Goal: Transaction & Acquisition: Purchase product/service

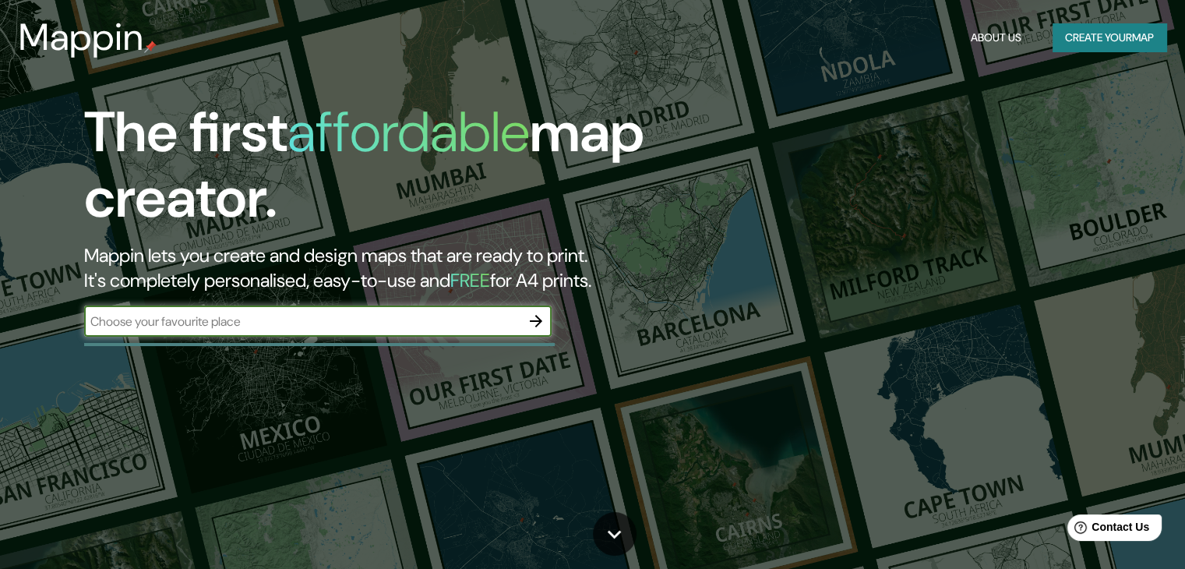
click at [257, 323] on input "text" at bounding box center [302, 321] width 436 height 18
paste input "[GEOGRAPHIC_DATA]"
type input "[GEOGRAPHIC_DATA]"
click at [540, 319] on icon "button" at bounding box center [536, 321] width 12 height 12
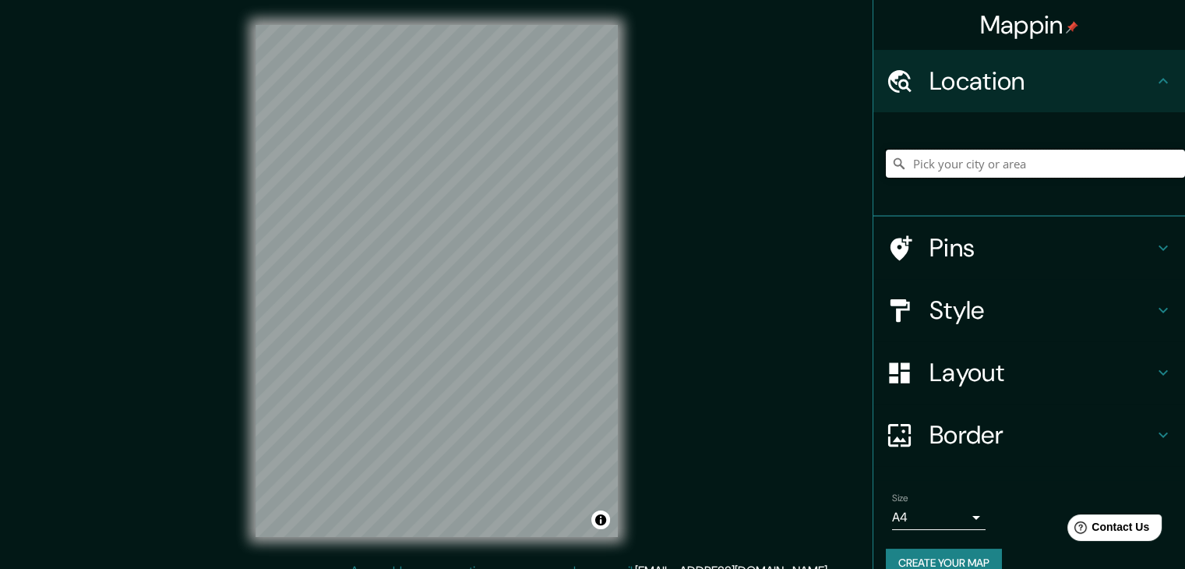
drag, startPoint x: 977, startPoint y: 175, endPoint x: 977, endPoint y: 162, distance: 13.2
click at [977, 169] on input "Pick your city or area" at bounding box center [1035, 164] width 299 height 28
paste input "[GEOGRAPHIC_DATA]"
type input "Noord, [GEOGRAPHIC_DATA], [GEOGRAPHIC_DATA], [GEOGRAPHIC_DATA]"
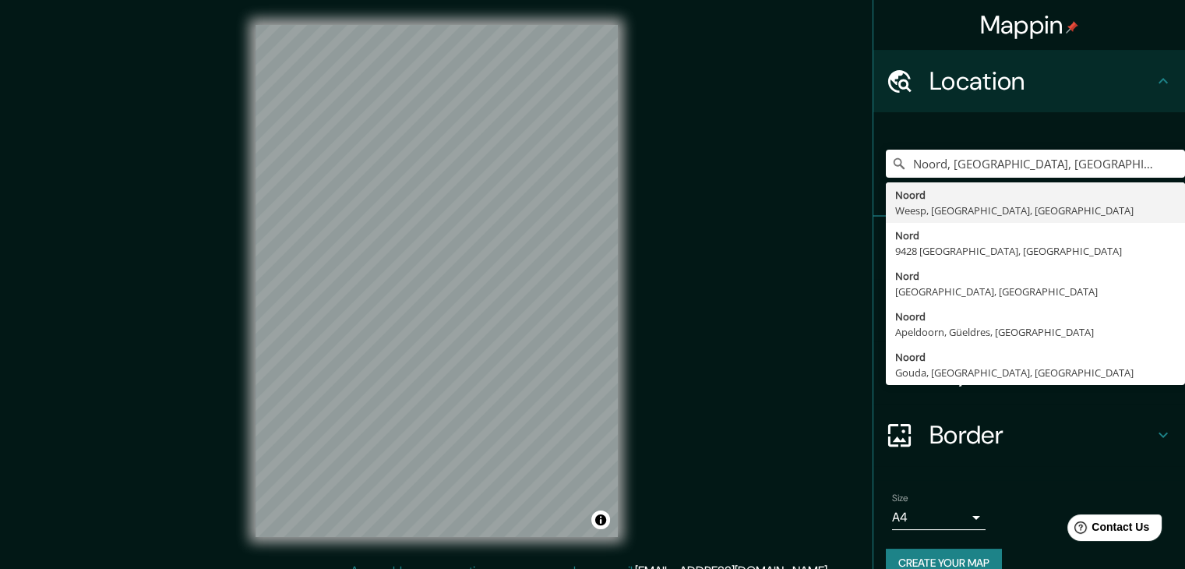
click at [651, 567] on p "Any problems, suggestions, or concerns please email [EMAIL_ADDRESS][DOMAIN_NAME…" at bounding box center [589, 571] width 479 height 19
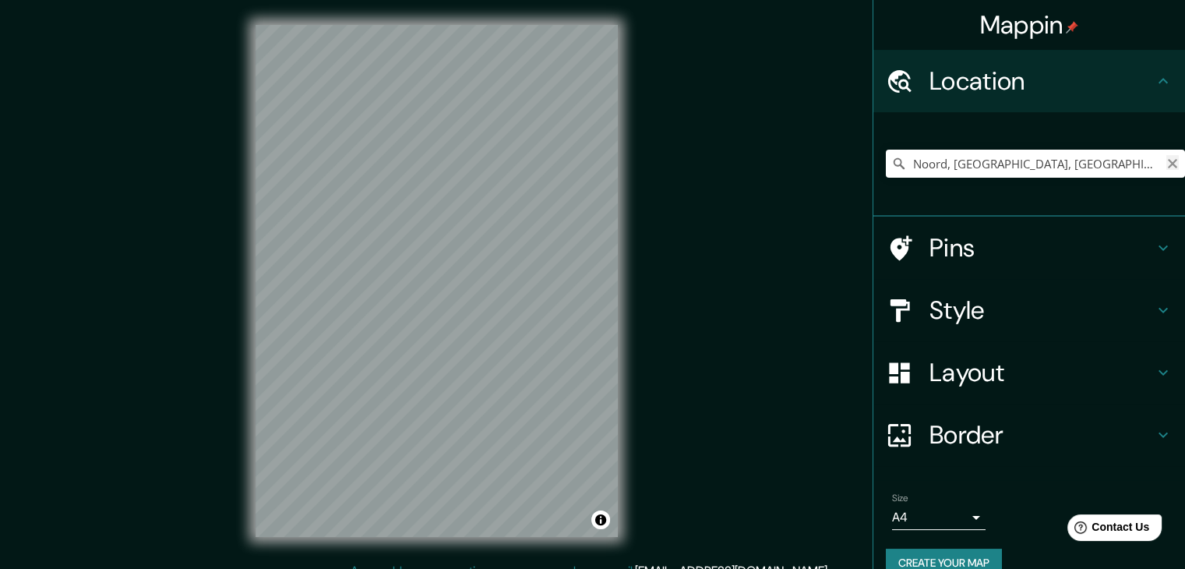
click at [1166, 160] on icon "Clear" at bounding box center [1172, 163] width 12 height 12
drag, startPoint x: 1016, startPoint y: 153, endPoint x: 1006, endPoint y: 160, distance: 11.7
click at [1014, 154] on input "Pick your city or area" at bounding box center [1035, 164] width 299 height 28
click at [1003, 162] on input "Pick your city or area" at bounding box center [1035, 164] width 299 height 28
paste input "Faldas del [PERSON_NAME] [GEOGRAPHIC_DATA][PERSON_NAME], [GEOGRAPHIC_DATA]."
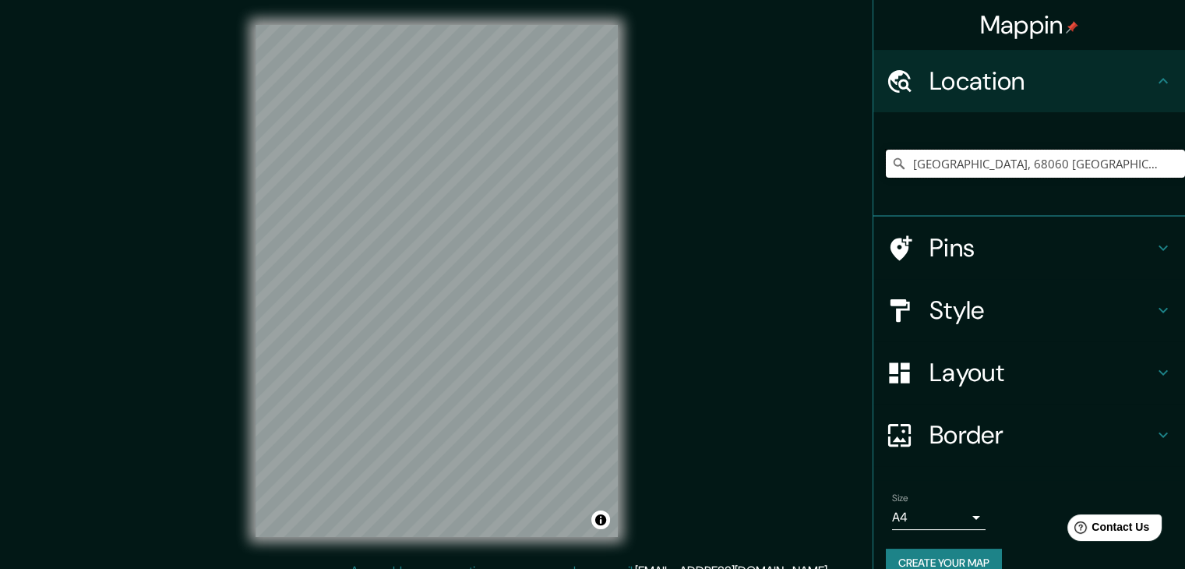
type input "[GEOGRAPHIC_DATA], 68060 [GEOGRAPHIC_DATA], [GEOGRAPHIC_DATA], [GEOGRAPHIC_DATA]"
click at [988, 164] on input "[GEOGRAPHIC_DATA], 68060 [GEOGRAPHIC_DATA], [GEOGRAPHIC_DATA], [GEOGRAPHIC_DATA]" at bounding box center [1035, 164] width 299 height 28
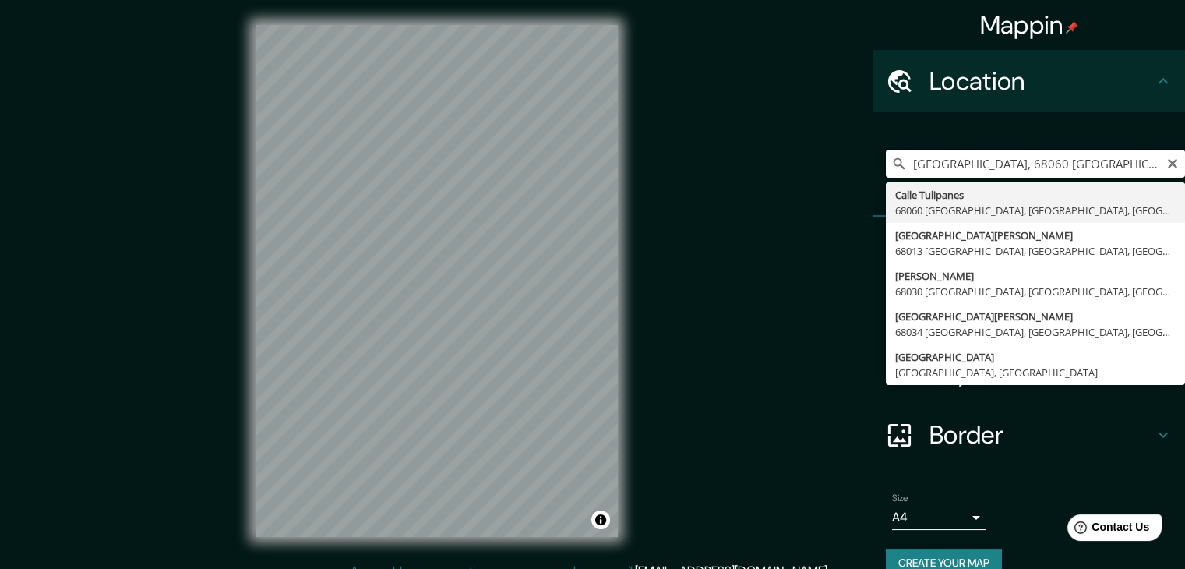
scroll to position [0, 67]
drag, startPoint x: 907, startPoint y: 166, endPoint x: 1178, endPoint y: 160, distance: 271.1
click at [1178, 160] on div "Mappin Location [GEOGRAPHIC_DATA] [GEOGRAPHIC_DATA][PERSON_NAME][PERSON_NAME][P…" at bounding box center [1028, 284] width 312 height 569
click at [1166, 166] on icon "Clear" at bounding box center [1172, 163] width 12 height 12
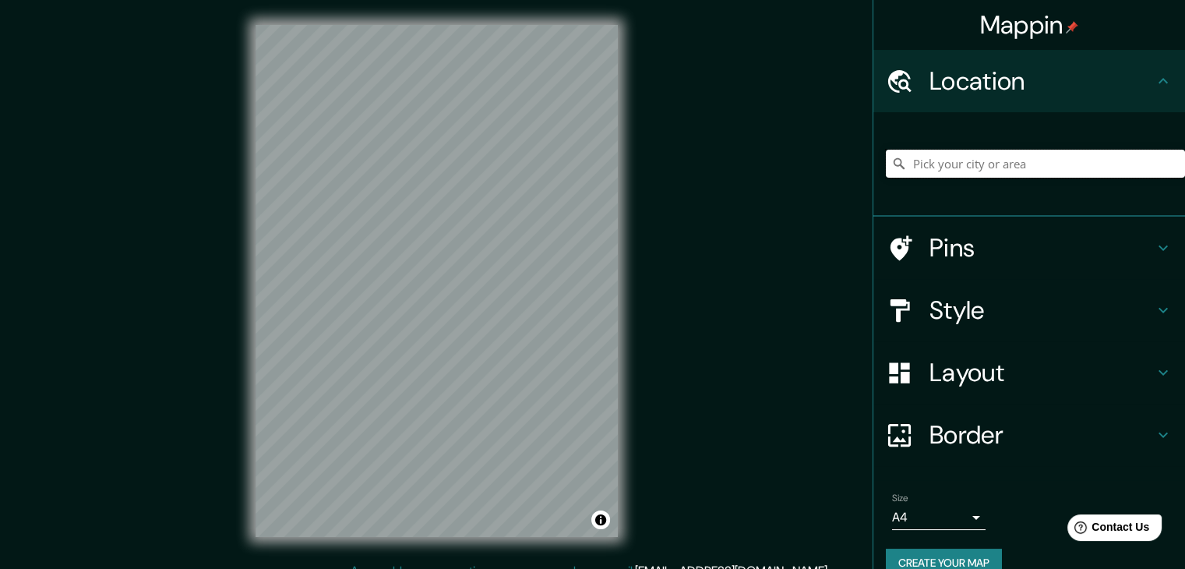
click at [1003, 168] on input "Pick your city or area" at bounding box center [1035, 164] width 299 height 28
paste input "[GEOGRAPHIC_DATA]"
type input "[GEOGRAPHIC_DATA]"
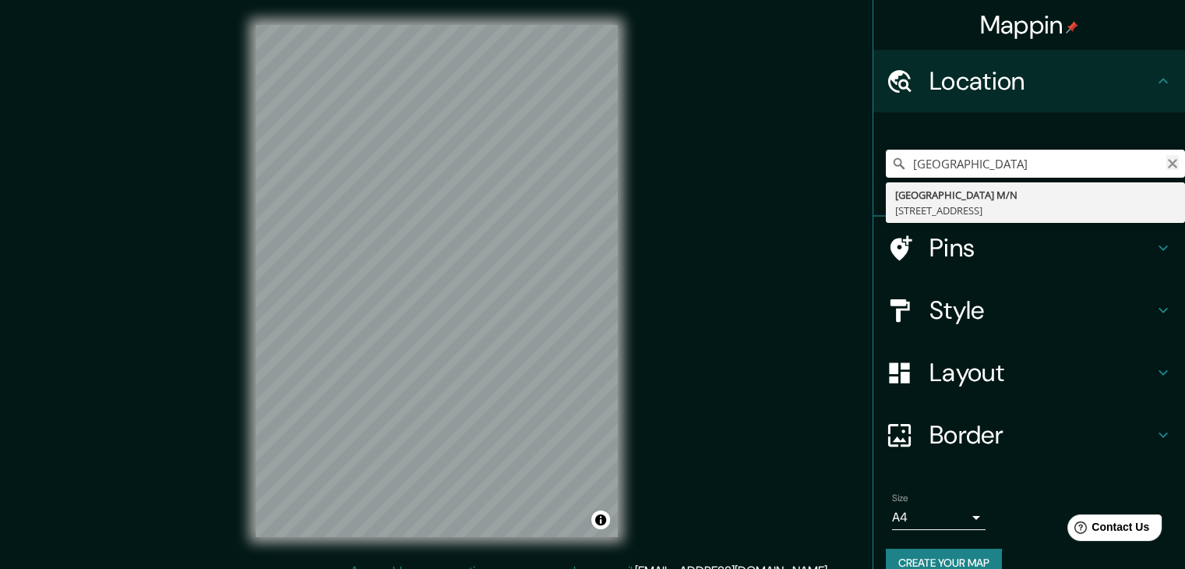
click at [1166, 164] on icon "Clear" at bounding box center [1172, 163] width 12 height 12
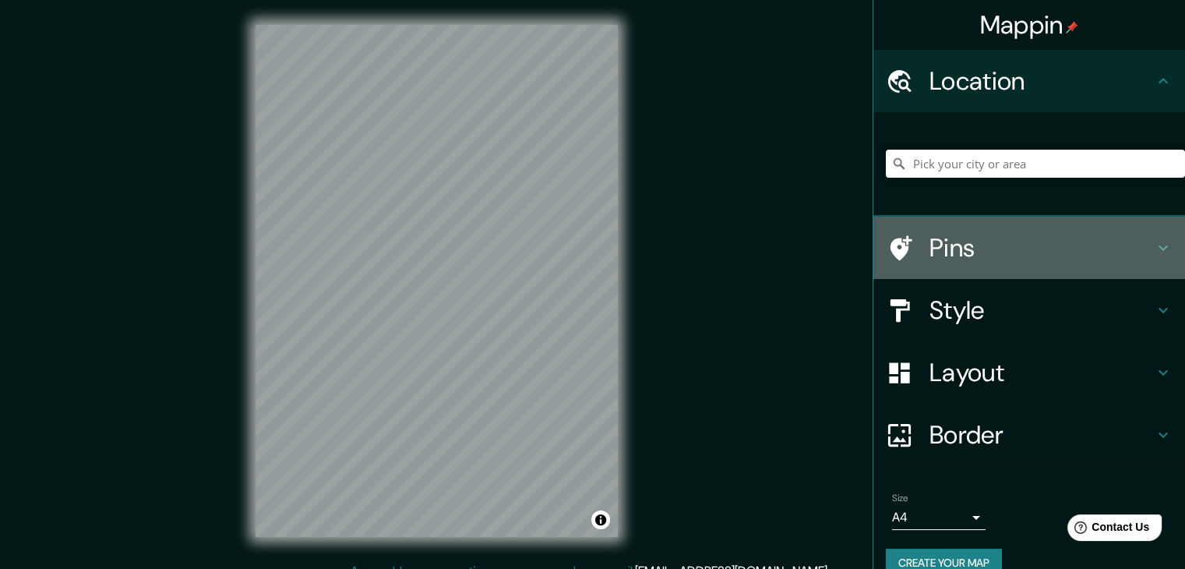
click at [1016, 248] on h4 "Pins" at bounding box center [1041, 247] width 224 height 31
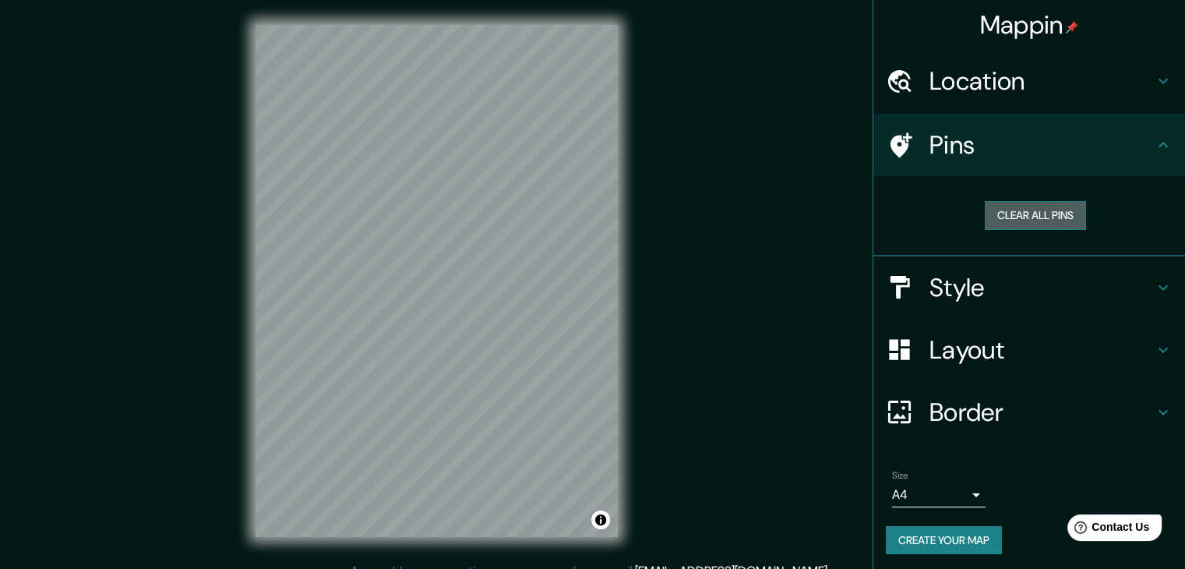
click at [1019, 215] on button "Clear all pins" at bounding box center [1034, 215] width 101 height 29
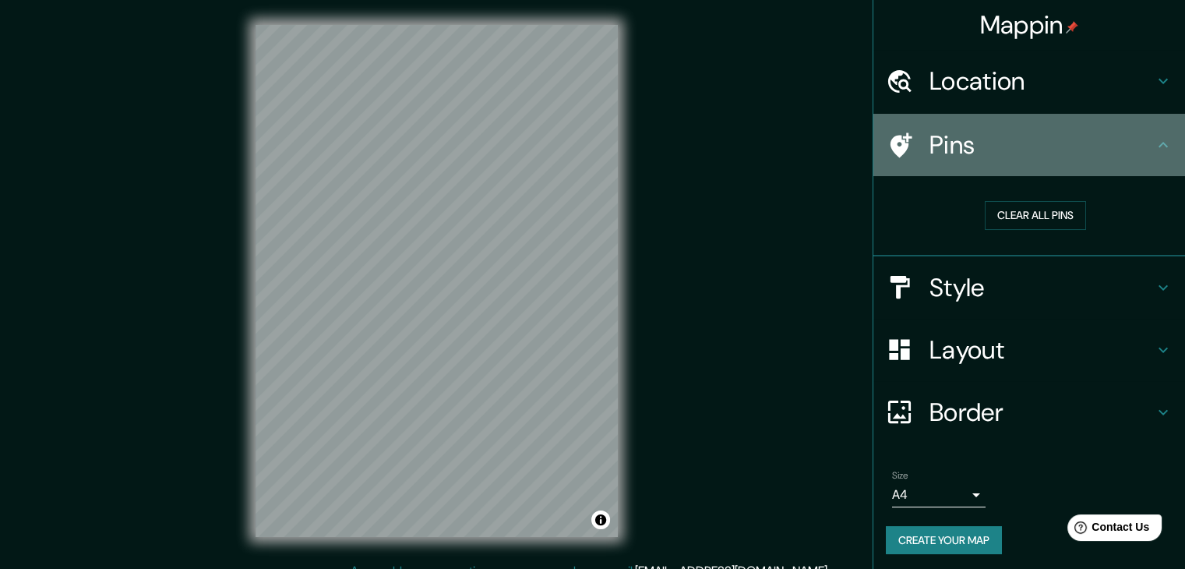
click at [1157, 142] on icon at bounding box center [1162, 145] width 19 height 19
click at [1159, 149] on icon at bounding box center [1162, 145] width 19 height 19
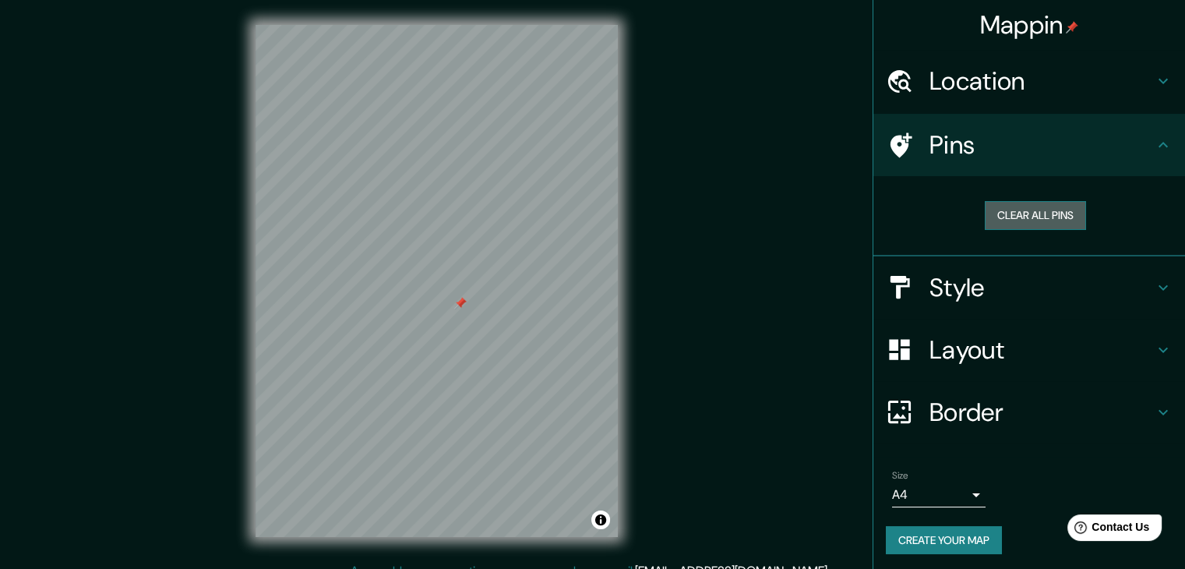
click at [1038, 213] on button "Clear all pins" at bounding box center [1034, 215] width 101 height 29
click at [1153, 139] on icon at bounding box center [1162, 145] width 19 height 19
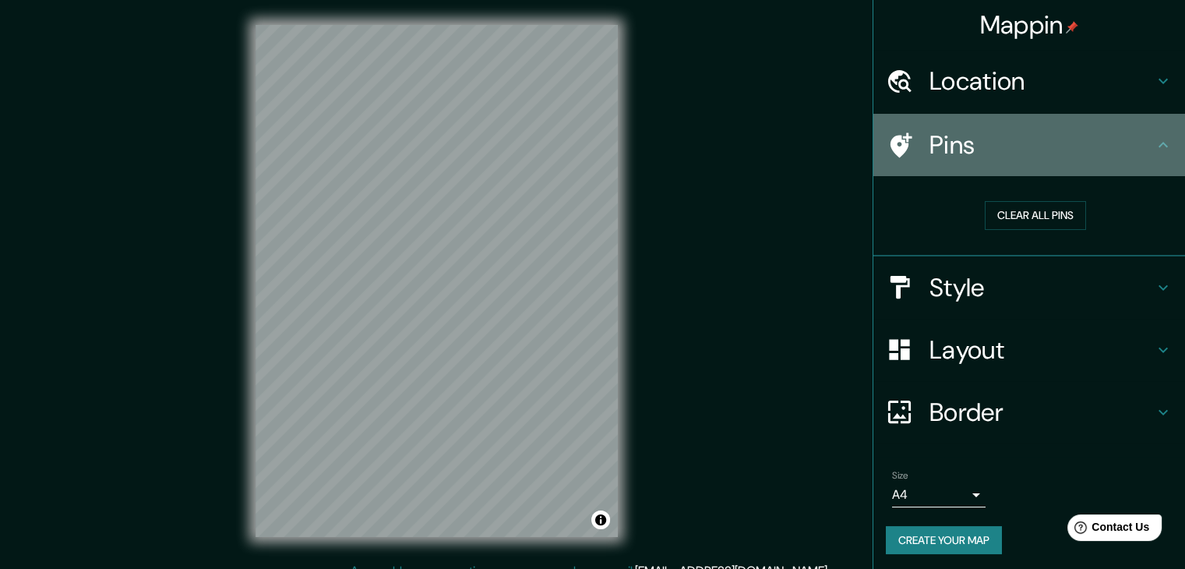
click at [1158, 136] on icon at bounding box center [1162, 145] width 19 height 19
click at [1154, 138] on icon at bounding box center [1162, 145] width 19 height 19
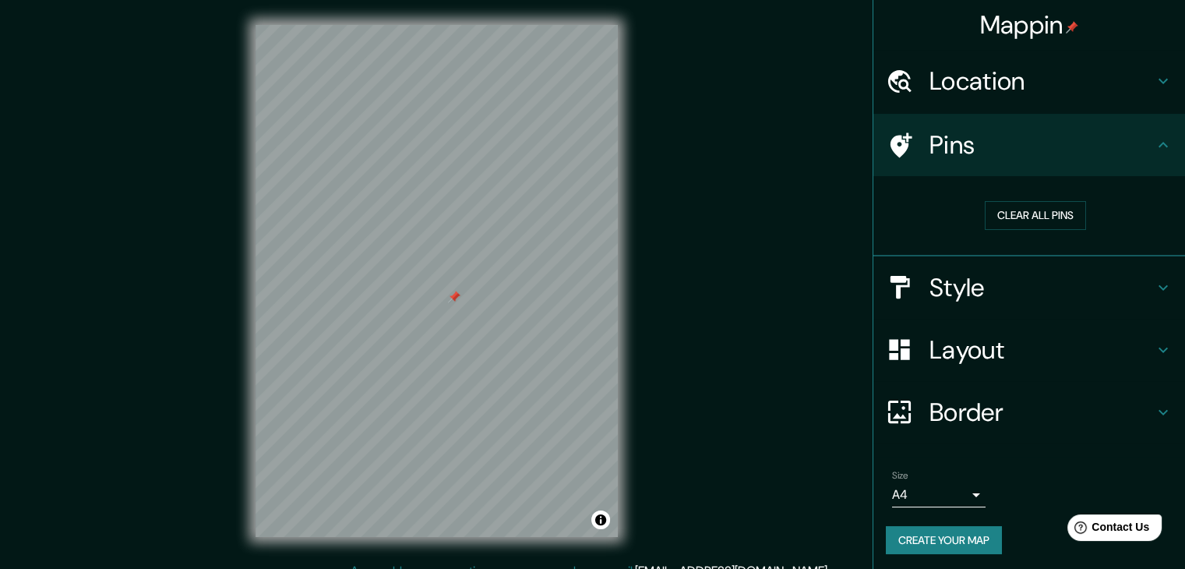
click at [448, 25] on div at bounding box center [436, 25] width 362 height 0
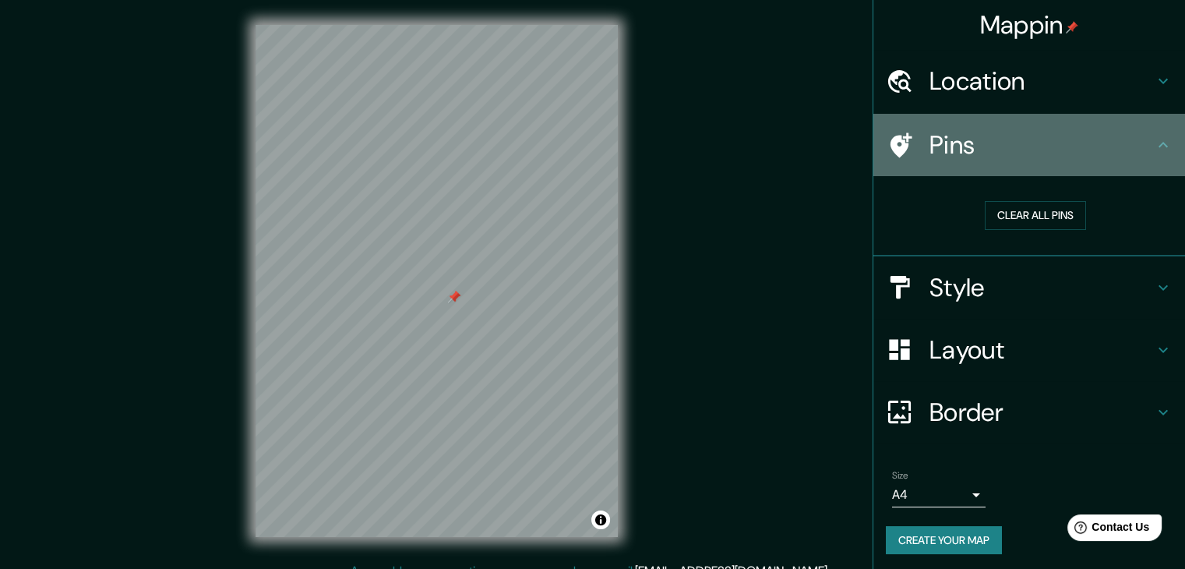
click at [1156, 144] on icon at bounding box center [1162, 145] width 19 height 19
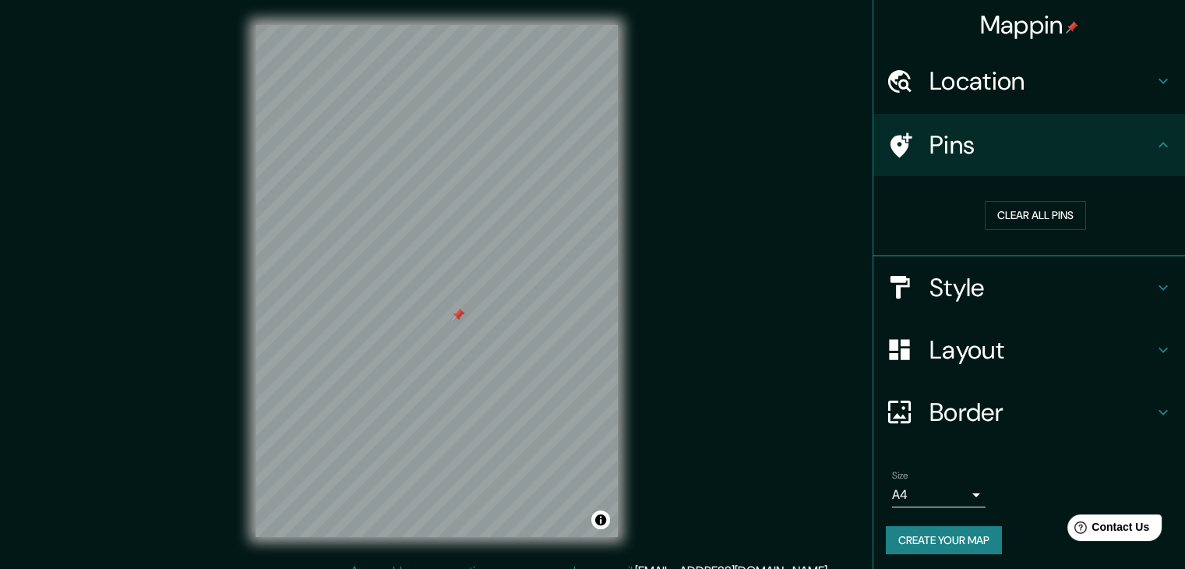
click at [453, 308] on div at bounding box center [458, 314] width 12 height 12
click at [460, 298] on div at bounding box center [459, 297] width 12 height 12
click at [460, 303] on div at bounding box center [459, 297] width 12 height 12
click at [460, 301] on div at bounding box center [459, 297] width 12 height 12
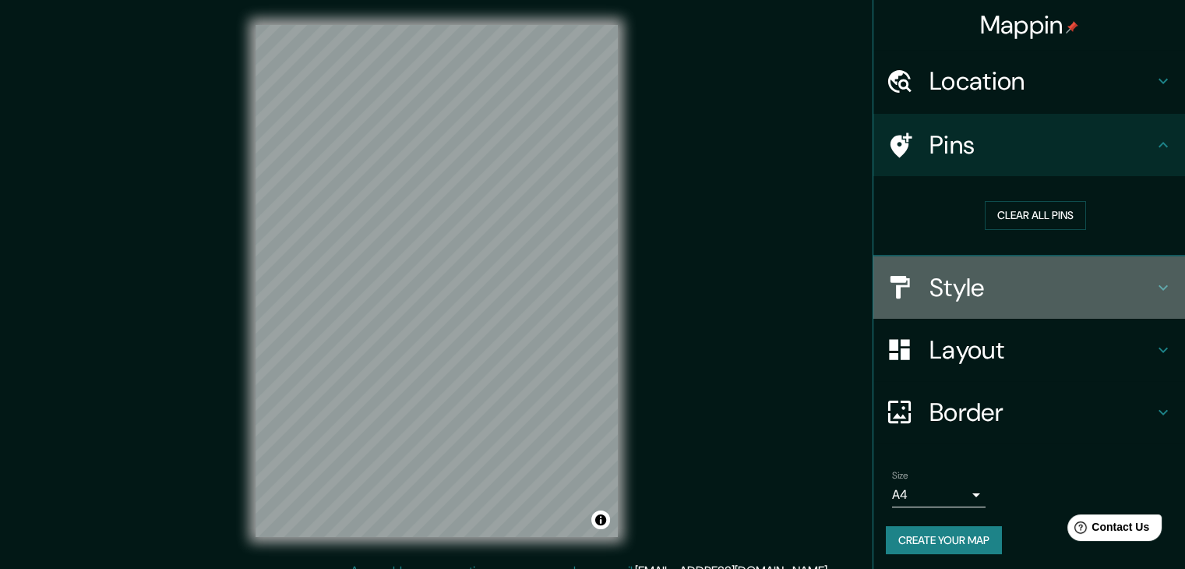
click at [966, 298] on h4 "Style" at bounding box center [1041, 287] width 224 height 31
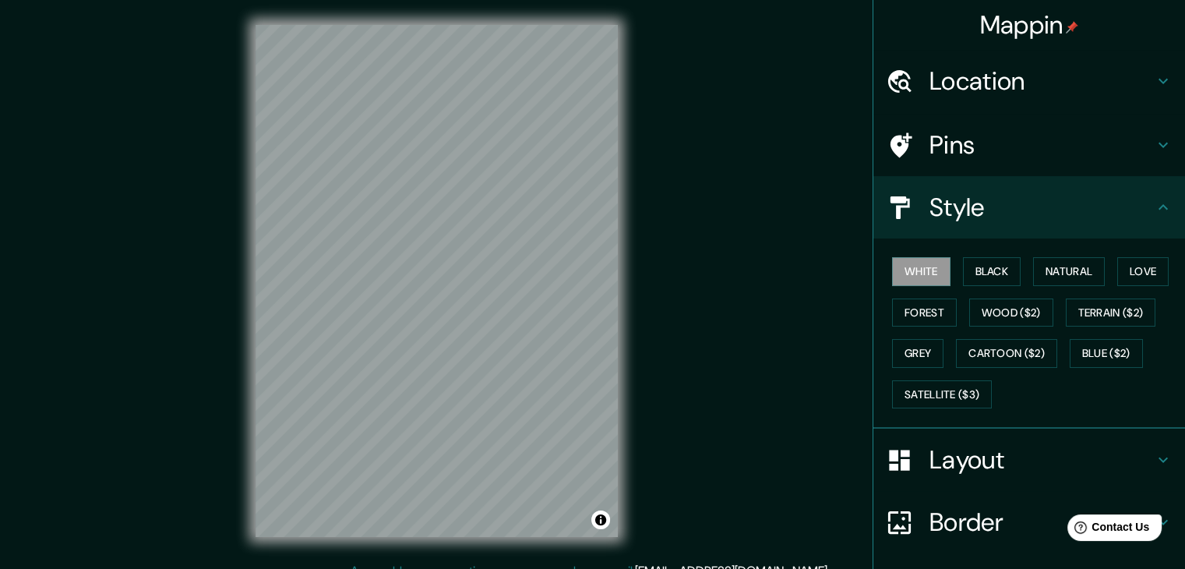
click at [988, 219] on h4 "Style" at bounding box center [1041, 207] width 224 height 31
click at [970, 138] on h4 "Pins" at bounding box center [1041, 144] width 224 height 31
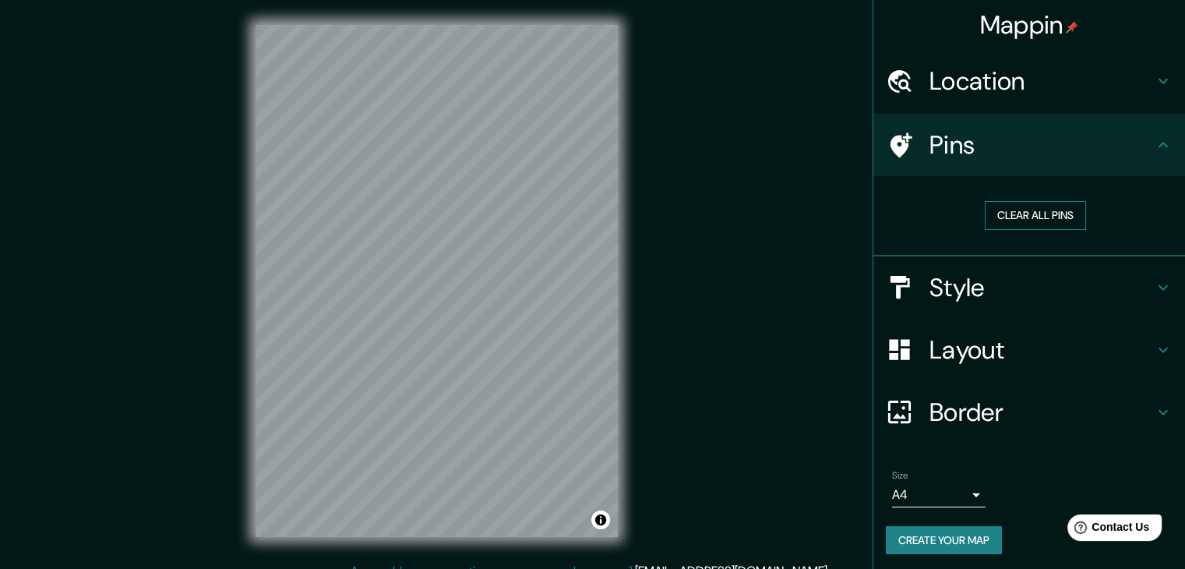
click at [1044, 217] on button "Clear all pins" at bounding box center [1034, 215] width 101 height 29
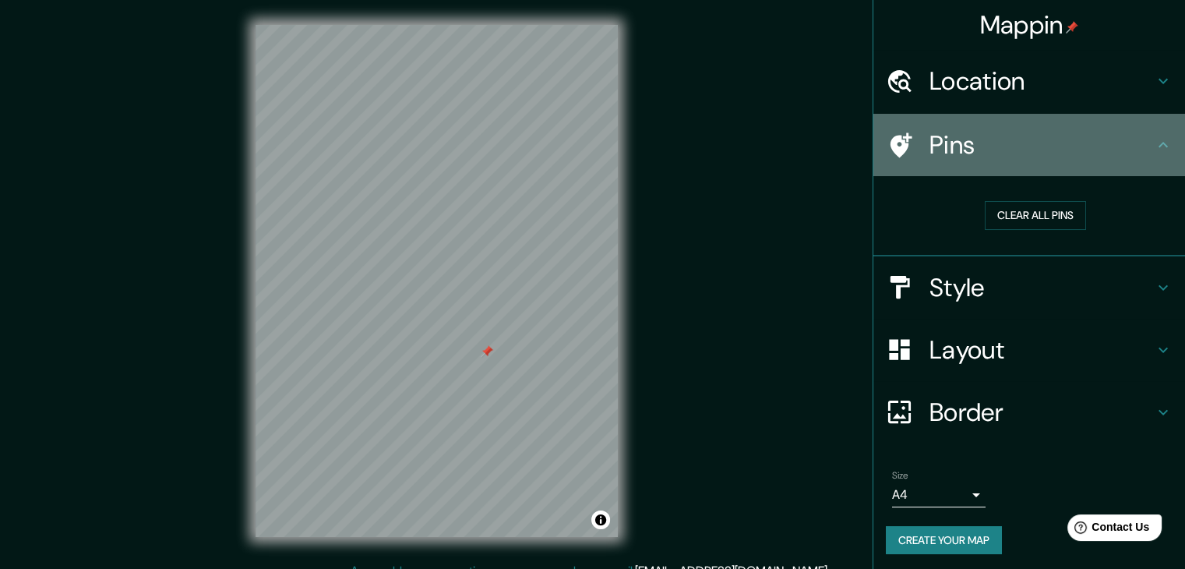
click at [1156, 148] on icon at bounding box center [1162, 145] width 19 height 19
click at [1153, 153] on icon at bounding box center [1162, 145] width 19 height 19
click at [966, 153] on h4 "Pins" at bounding box center [1041, 144] width 224 height 31
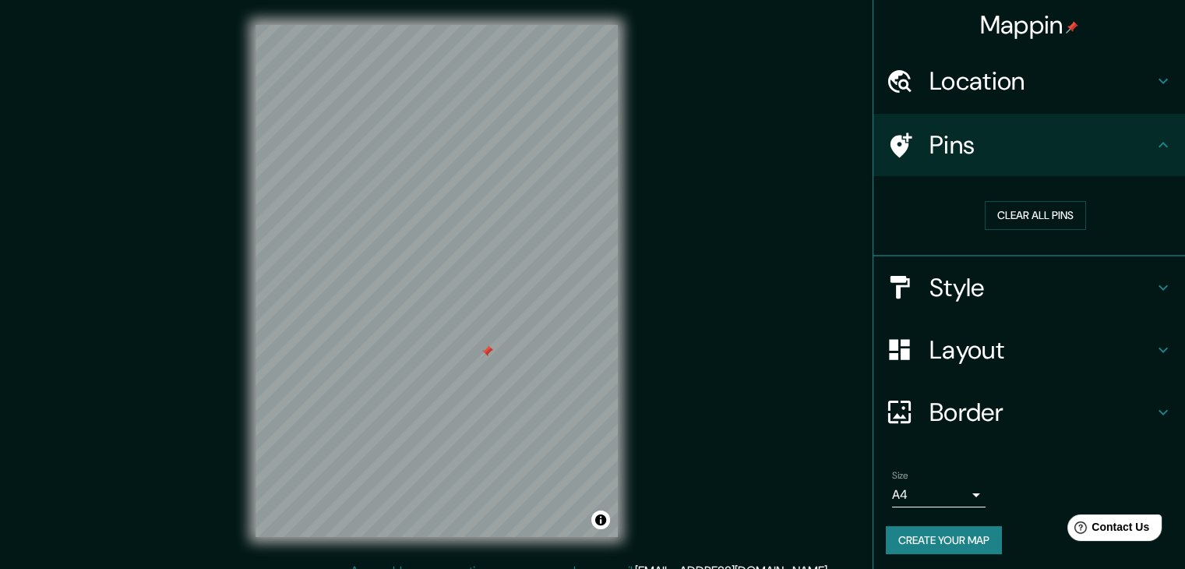
click at [1153, 150] on icon at bounding box center [1162, 145] width 19 height 19
click at [1167, 340] on div "Layout" at bounding box center [1029, 350] width 312 height 62
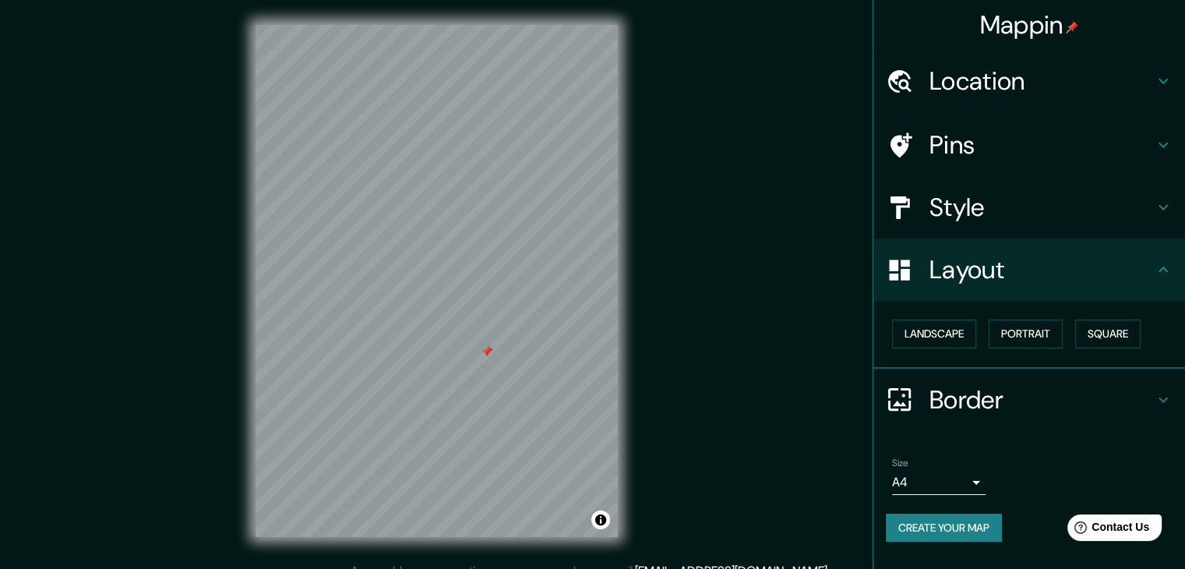
click at [1165, 208] on icon at bounding box center [1162, 207] width 19 height 19
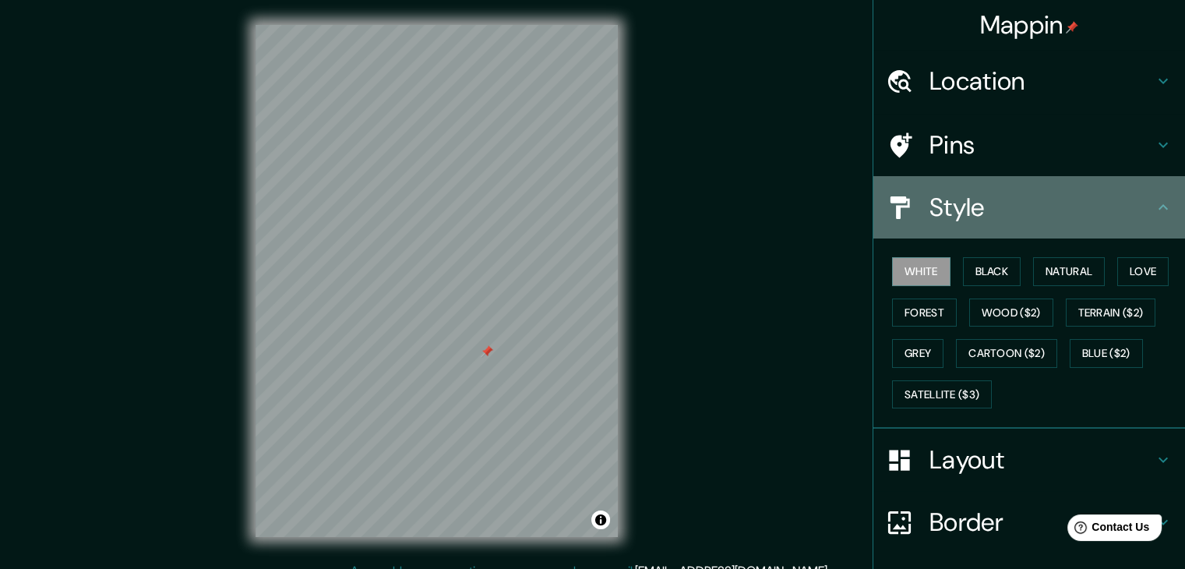
click at [1164, 206] on div "Style" at bounding box center [1029, 207] width 312 height 62
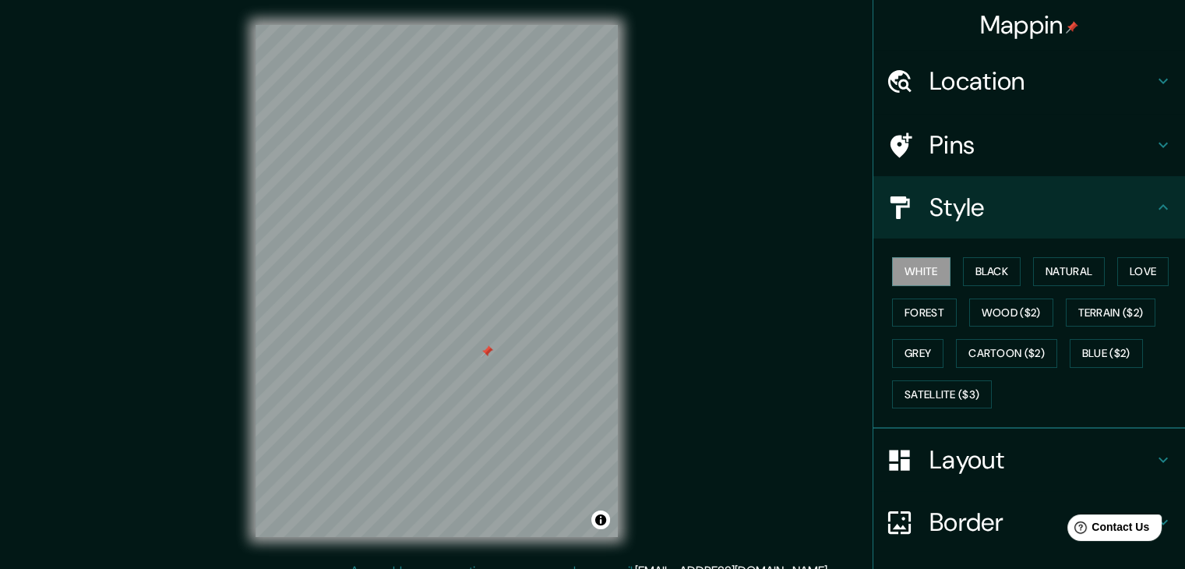
click at [941, 532] on h4 "Border" at bounding box center [1041, 521] width 224 height 31
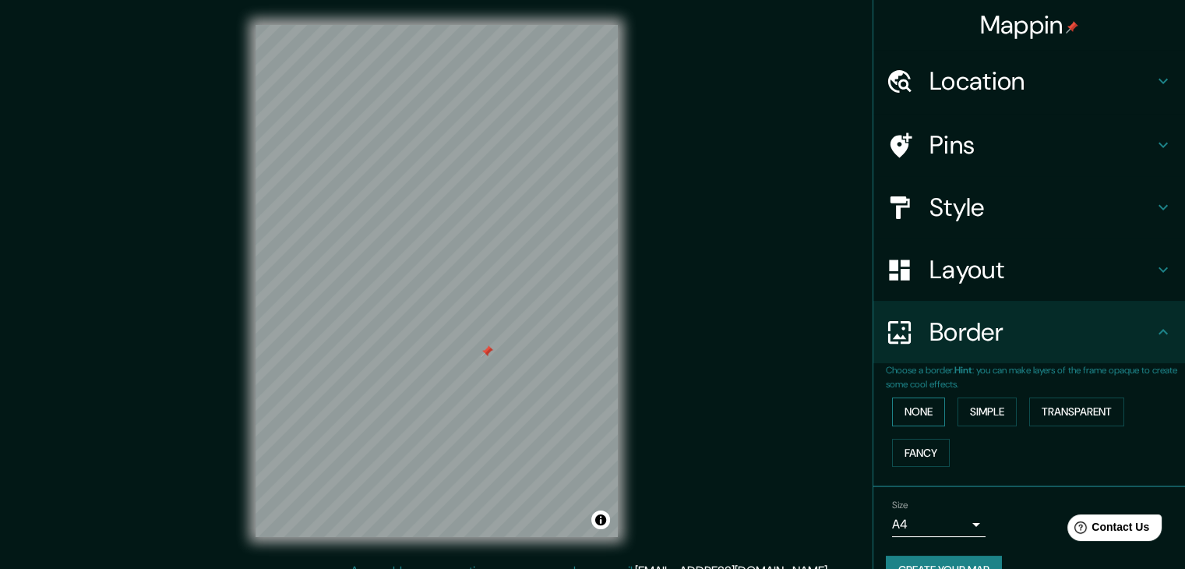
click at [920, 418] on button "None" at bounding box center [918, 411] width 53 height 29
click at [928, 423] on button "None" at bounding box center [918, 411] width 53 height 29
click at [997, 410] on button "Simple" at bounding box center [986, 411] width 59 height 29
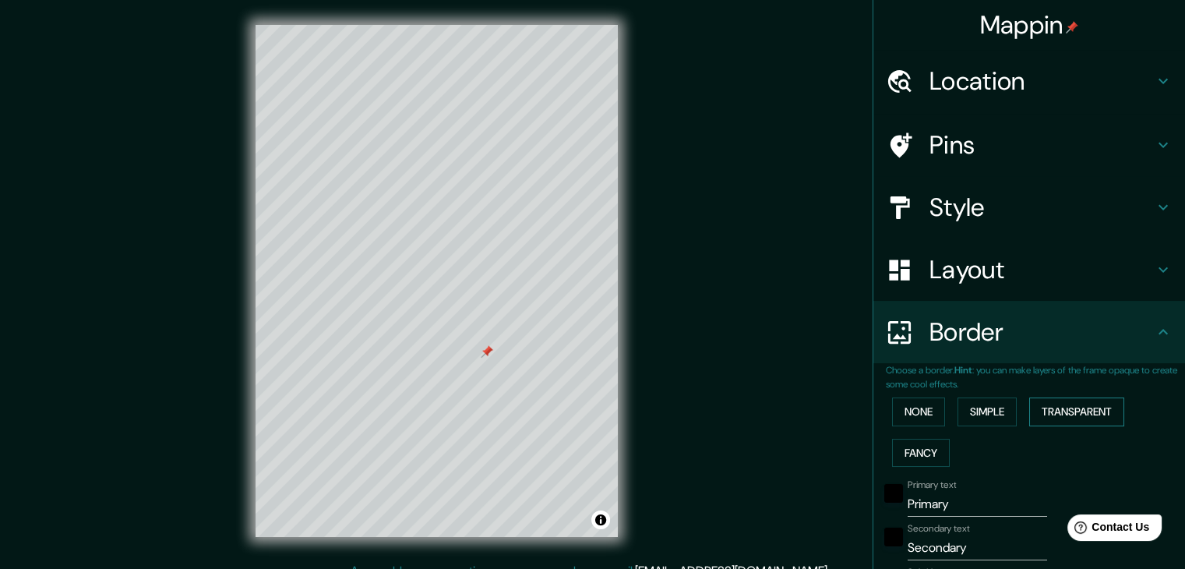
click at [1072, 405] on button "Transparent" at bounding box center [1076, 411] width 95 height 29
click at [914, 463] on button "Fancy" at bounding box center [921, 452] width 58 height 29
click at [910, 422] on button "None" at bounding box center [918, 411] width 53 height 29
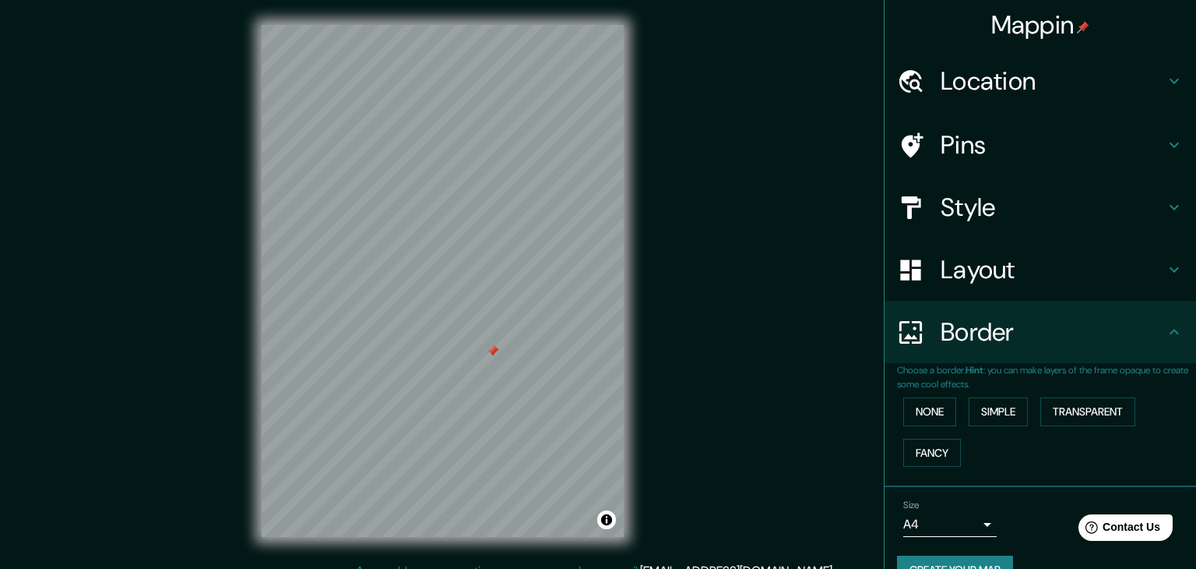
click at [928, 523] on body "Mappin Location [STREET_ADDRESS], [GEOGRAPHIC_DATA] Pins Style Layout Border Ch…" at bounding box center [598, 284] width 1196 height 569
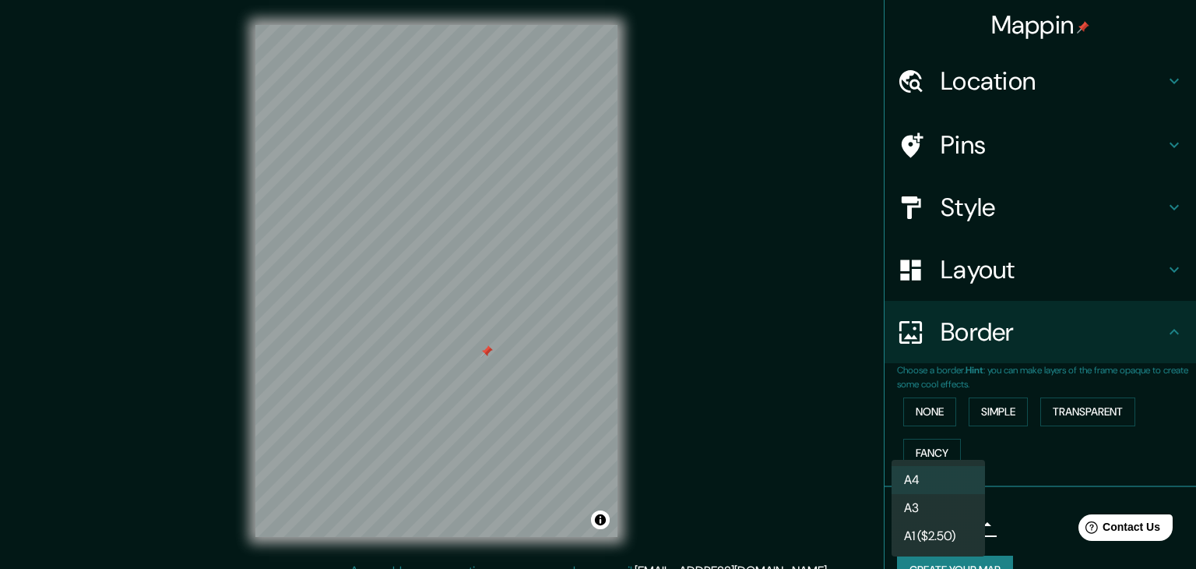
click at [921, 512] on li "A3" at bounding box center [938, 508] width 93 height 28
click at [925, 530] on body "Mappin Location [STREET_ADDRESS], [GEOGRAPHIC_DATA] Pins Style Layout Border Ch…" at bounding box center [598, 284] width 1196 height 569
click at [938, 482] on li "A4" at bounding box center [938, 480] width 93 height 28
click at [941, 530] on body "Mappin Location [STREET_ADDRESS], [GEOGRAPHIC_DATA] Pins Style Layout Border Ch…" at bounding box center [598, 284] width 1196 height 569
click at [1044, 474] on div at bounding box center [598, 284] width 1196 height 569
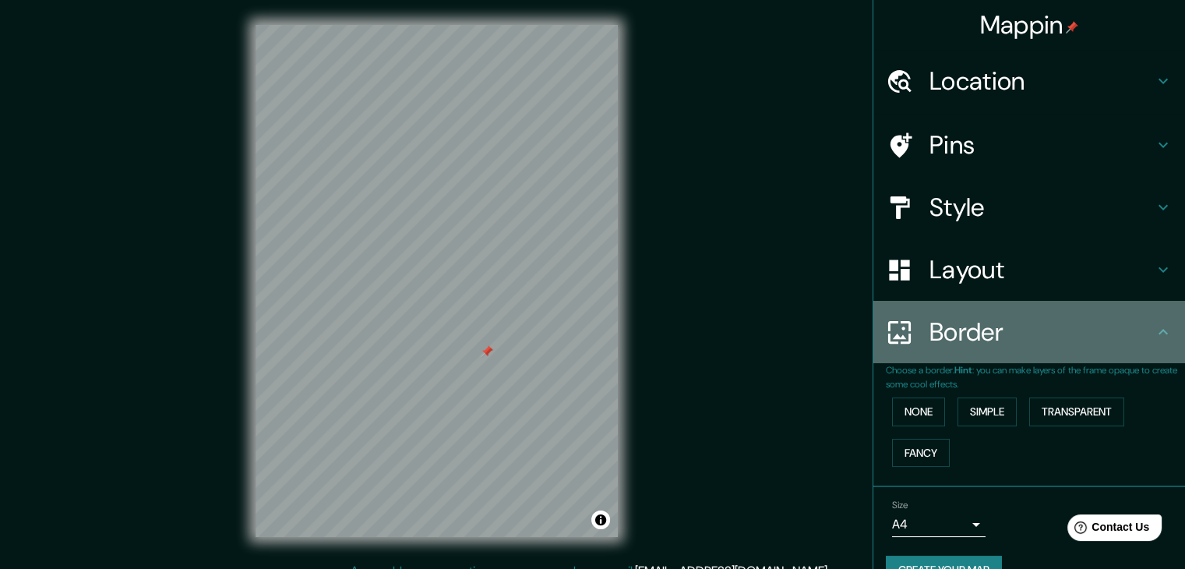
drag, startPoint x: 1068, startPoint y: 328, endPoint x: 1086, endPoint y: 334, distance: 19.0
click at [1069, 328] on h4 "Border" at bounding box center [1041, 331] width 224 height 31
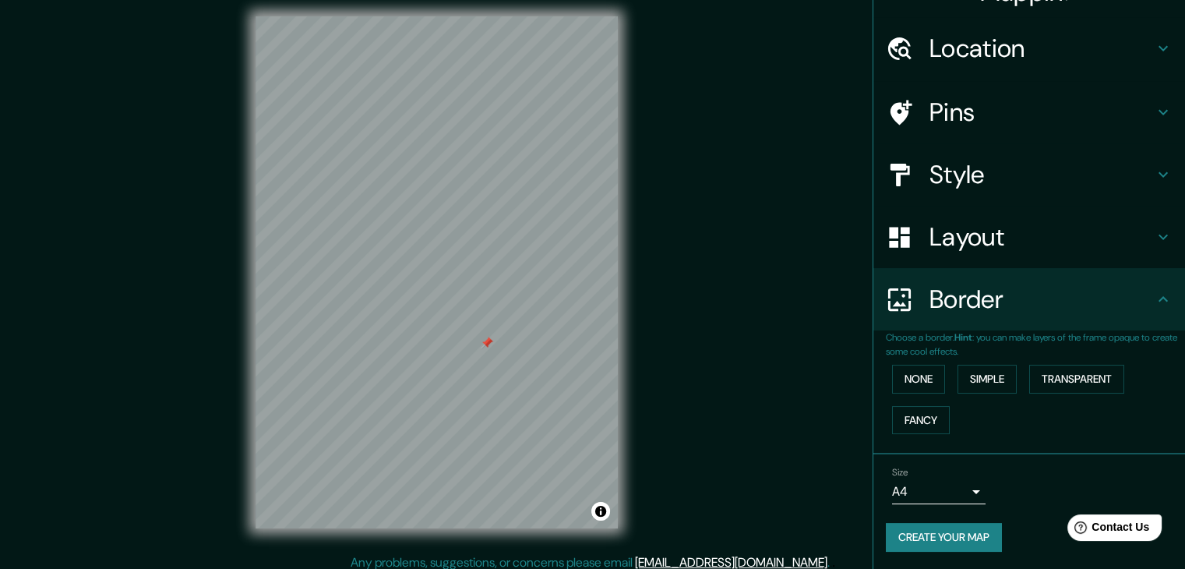
scroll to position [18, 0]
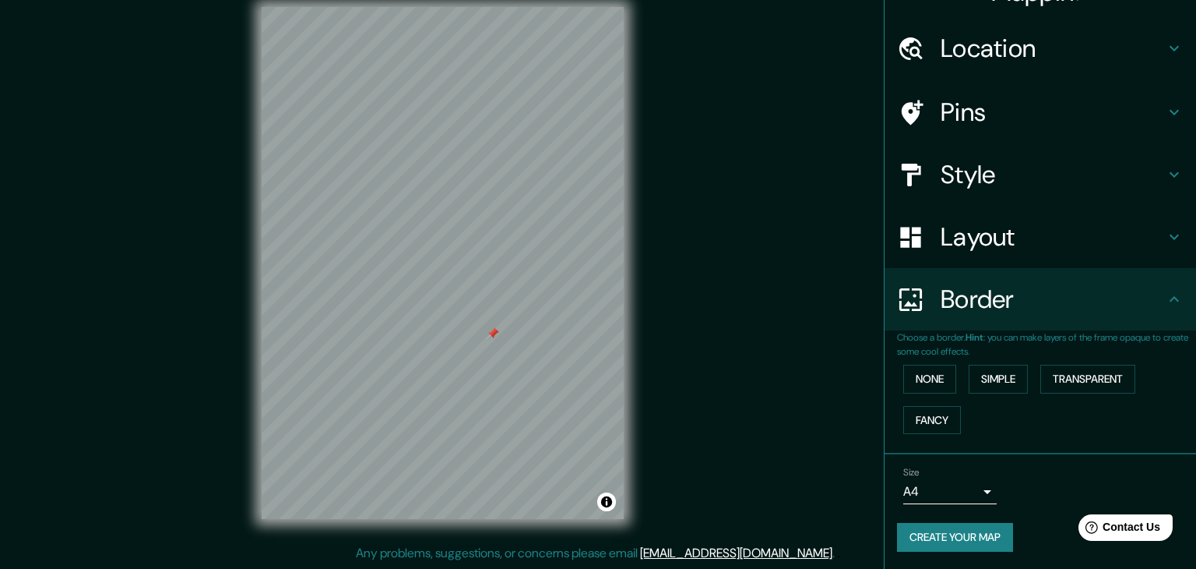
click at [967, 490] on body "Mappin Location [STREET_ADDRESS], [GEOGRAPHIC_DATA] Pins Style Layout Border Ch…" at bounding box center [598, 266] width 1196 height 569
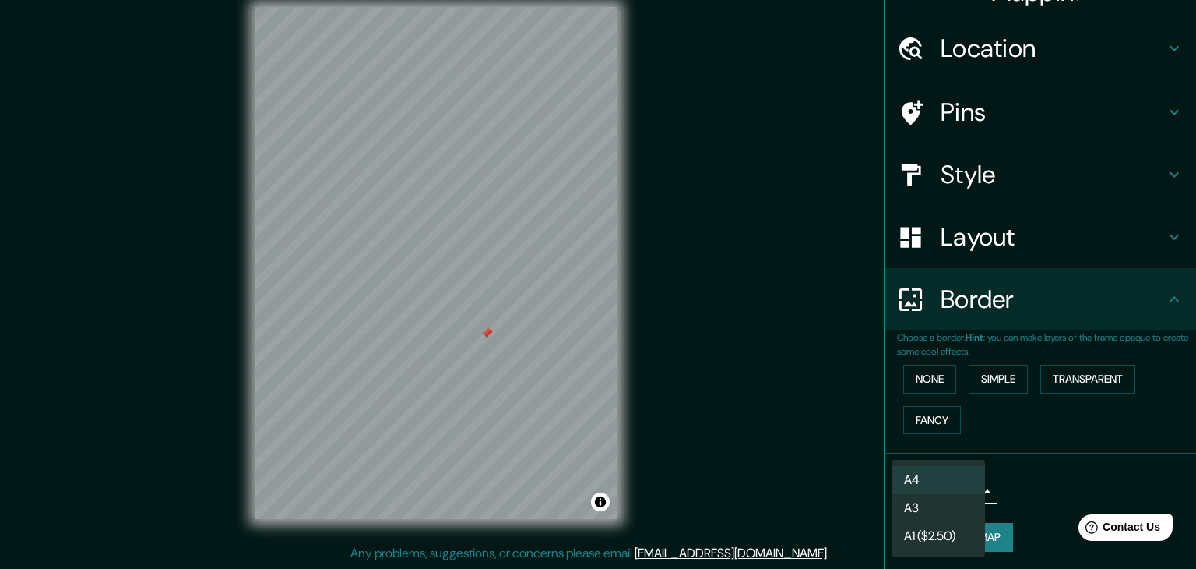
click at [941, 518] on li "A3" at bounding box center [938, 508] width 93 height 28
type input "a4"
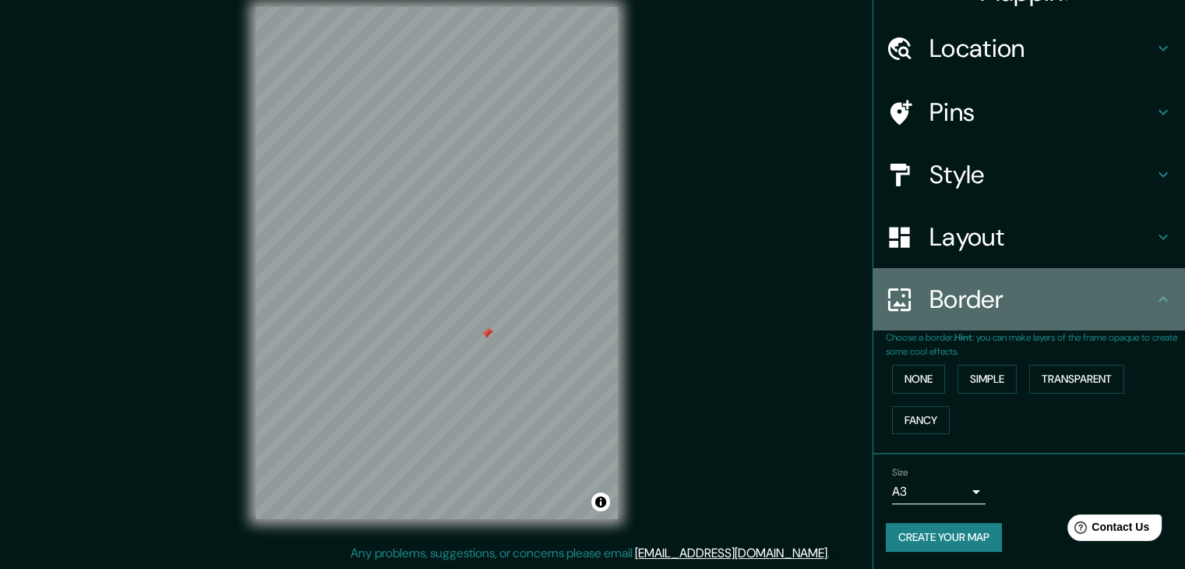
click at [988, 307] on h4 "Border" at bounding box center [1041, 298] width 224 height 31
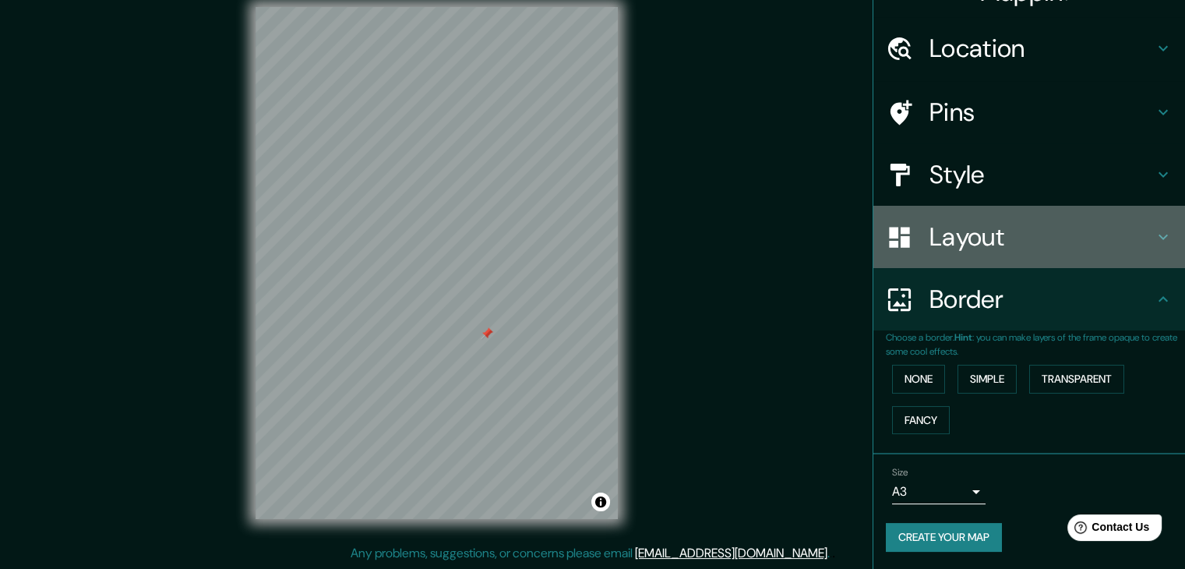
click at [1056, 247] on h4 "Layout" at bounding box center [1041, 236] width 224 height 31
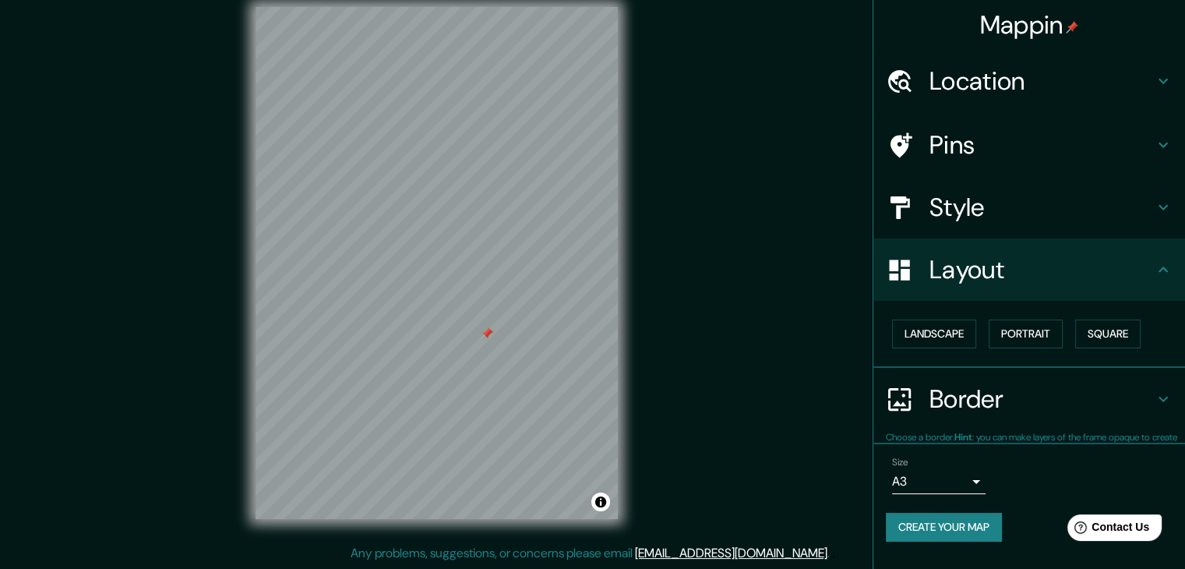
scroll to position [0, 0]
click at [946, 337] on button "Landscape" at bounding box center [934, 333] width 84 height 29
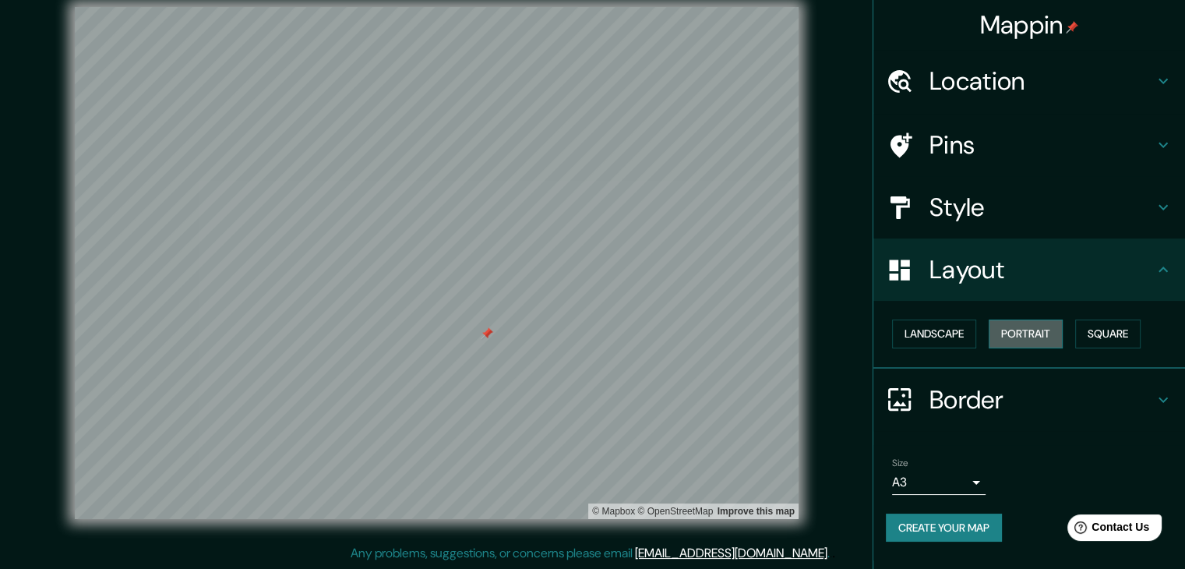
click at [1018, 325] on button "Portrait" at bounding box center [1025, 333] width 74 height 29
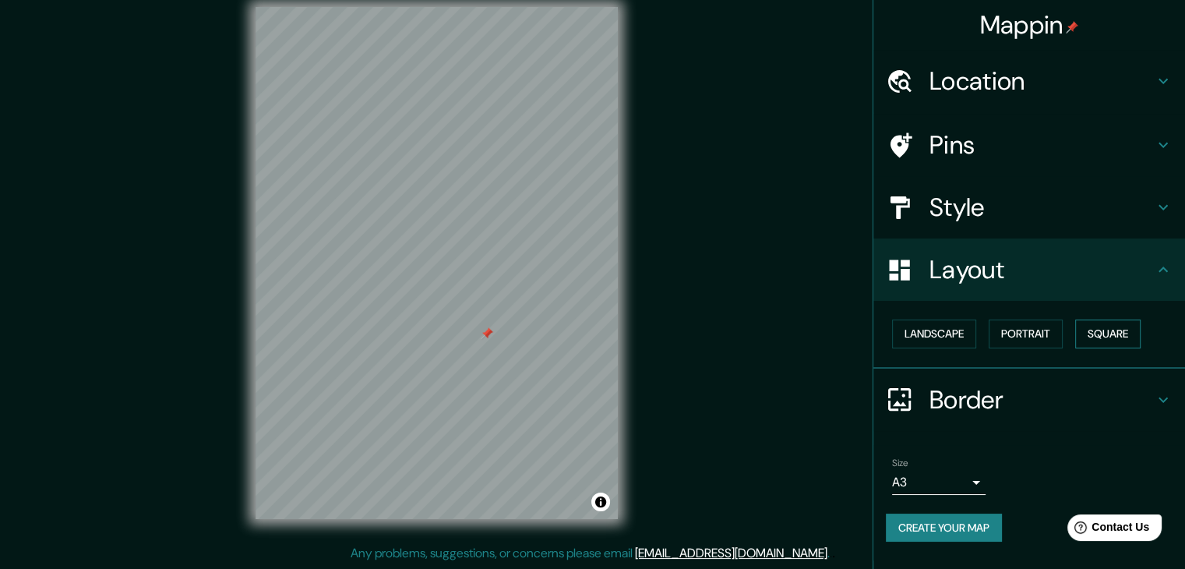
click at [1102, 333] on button "Square" at bounding box center [1107, 333] width 65 height 29
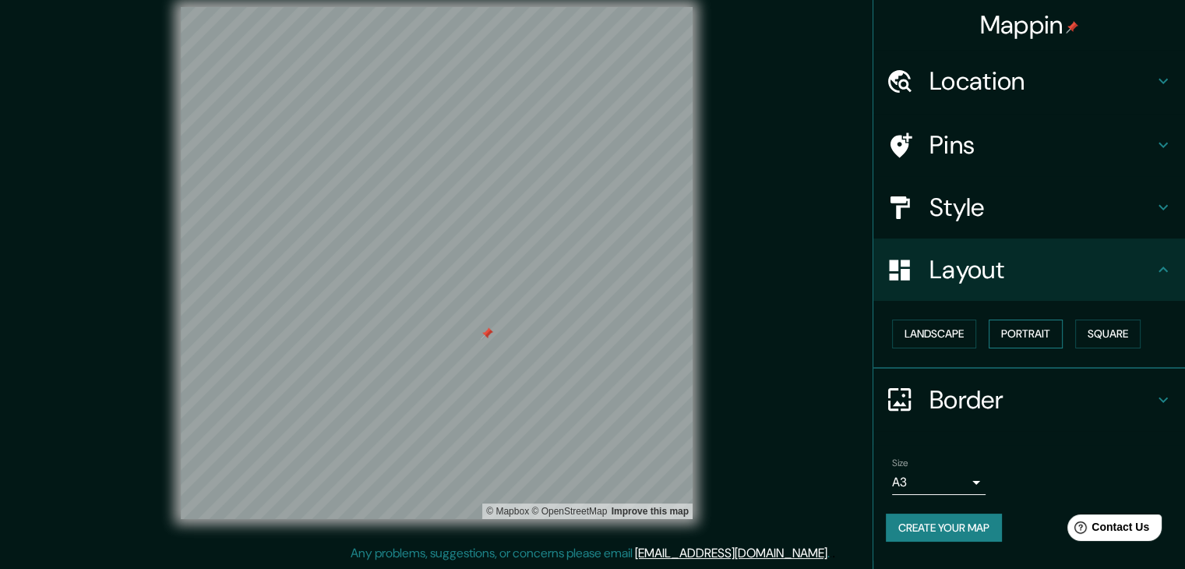
click at [1029, 330] on button "Portrait" at bounding box center [1025, 333] width 74 height 29
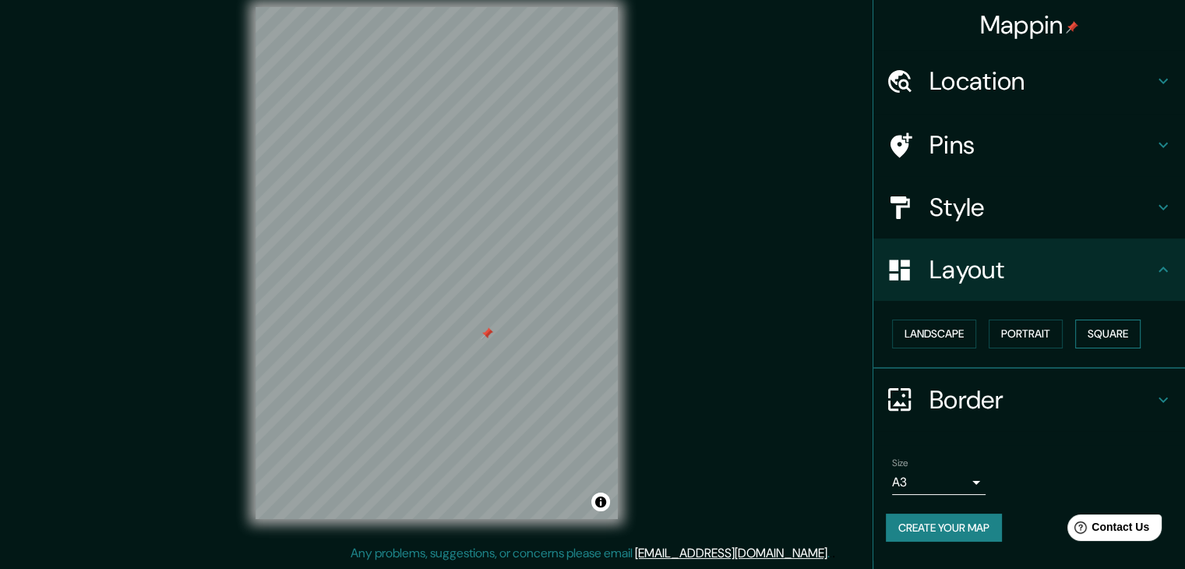
click at [1097, 329] on button "Square" at bounding box center [1107, 333] width 65 height 29
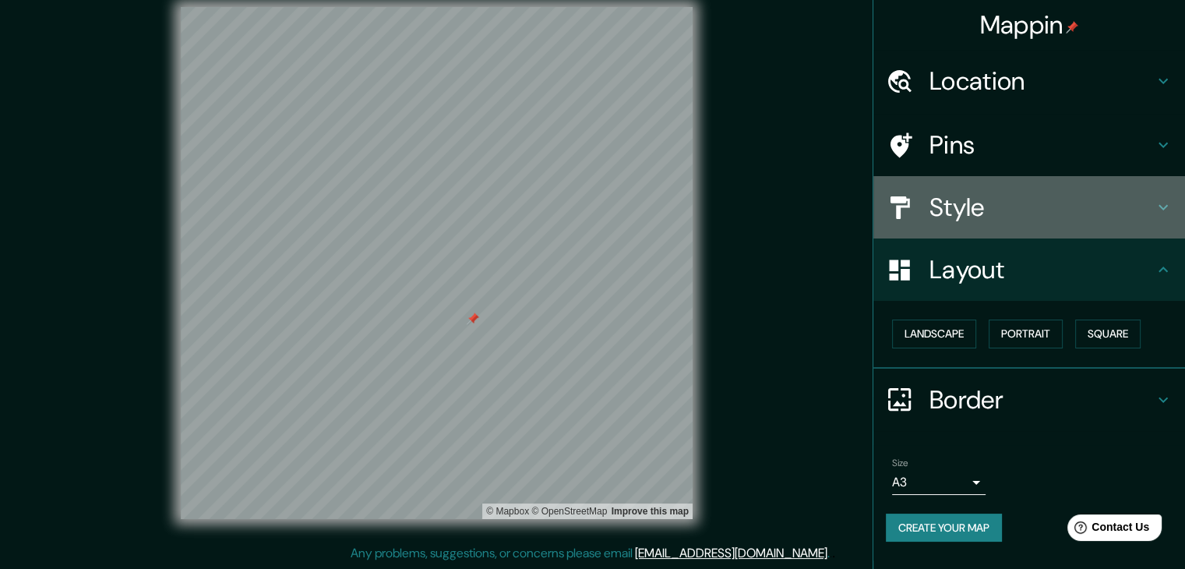
click at [1159, 200] on icon at bounding box center [1162, 207] width 19 height 19
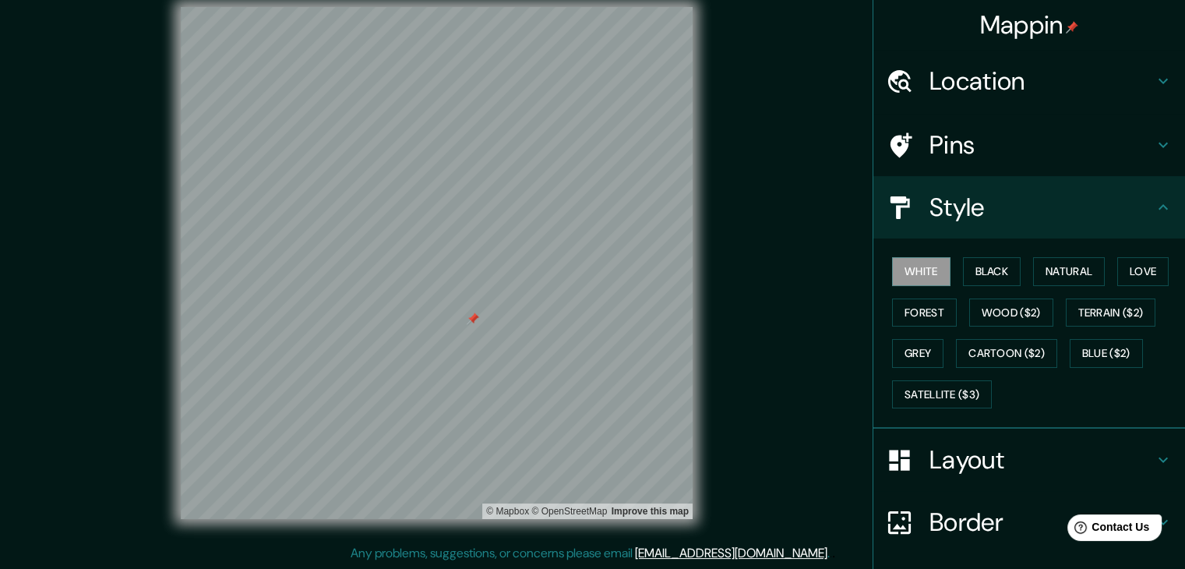
click at [1159, 199] on icon at bounding box center [1162, 207] width 19 height 19
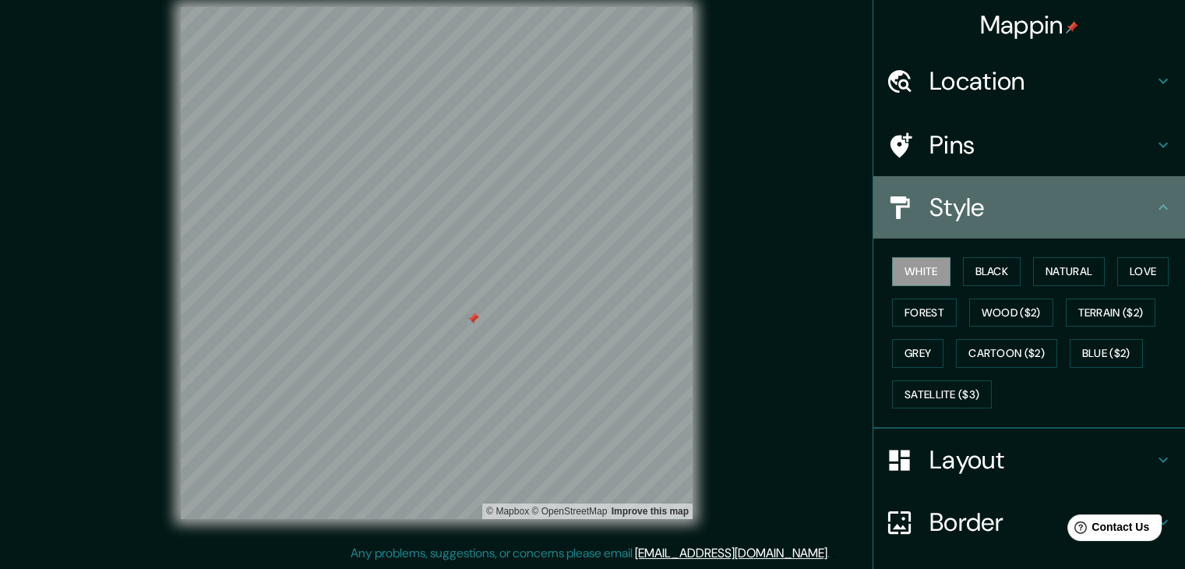
click at [1159, 199] on icon at bounding box center [1162, 207] width 19 height 19
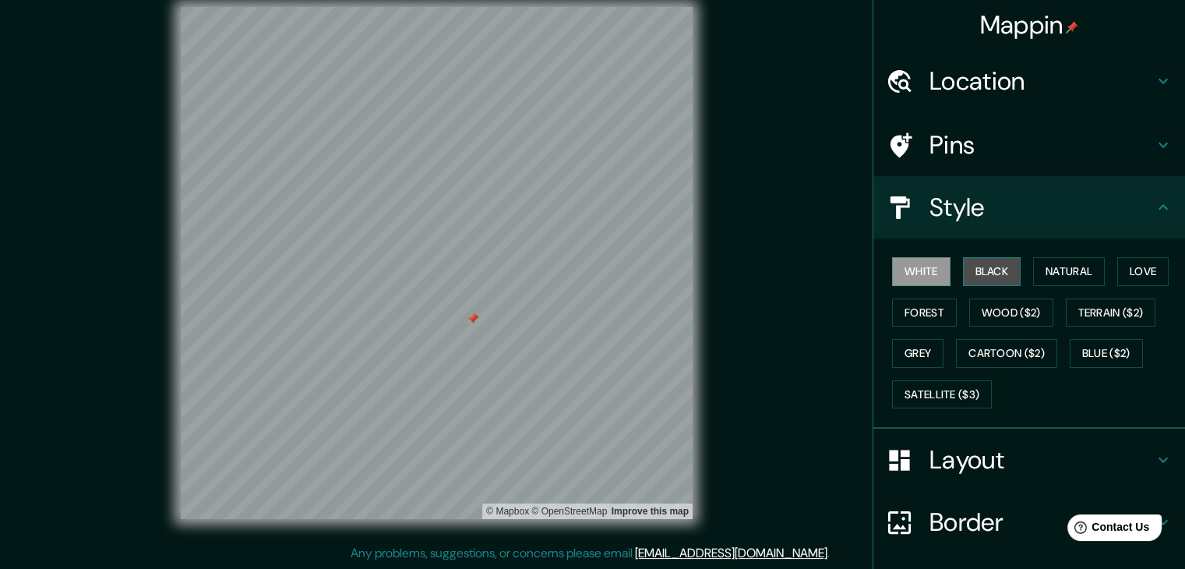
click at [995, 269] on button "Black" at bounding box center [992, 271] width 58 height 29
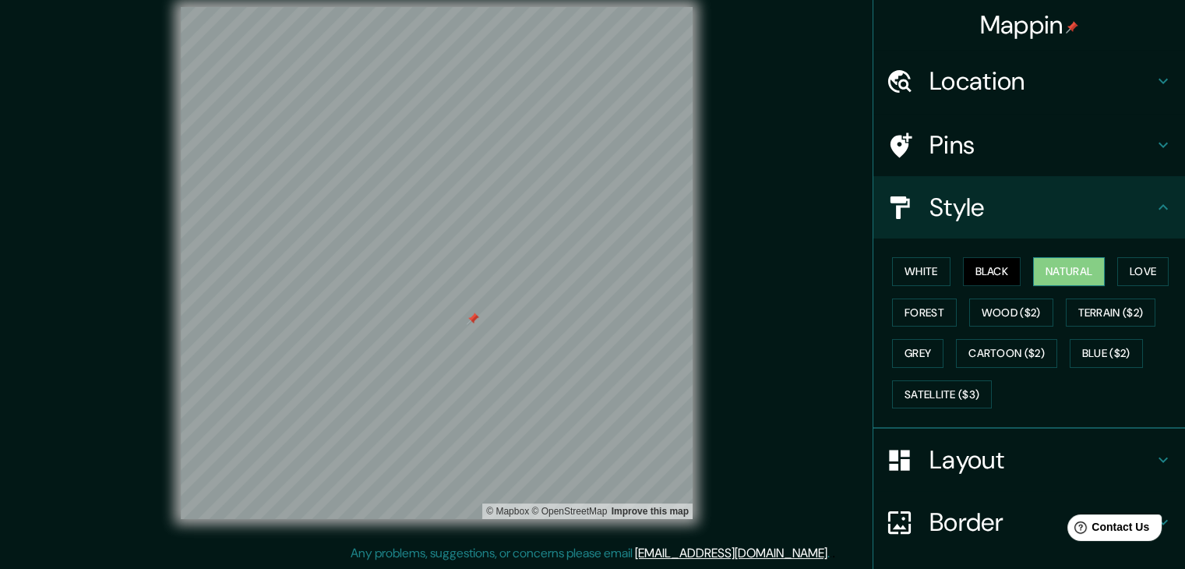
click at [1044, 266] on button "Natural" at bounding box center [1069, 271] width 72 height 29
click at [928, 313] on button "Forest" at bounding box center [924, 312] width 65 height 29
click at [1048, 277] on button "Natural" at bounding box center [1069, 271] width 72 height 29
click at [923, 309] on button "Forest" at bounding box center [924, 312] width 65 height 29
click at [966, 266] on button "Black" at bounding box center [992, 271] width 58 height 29
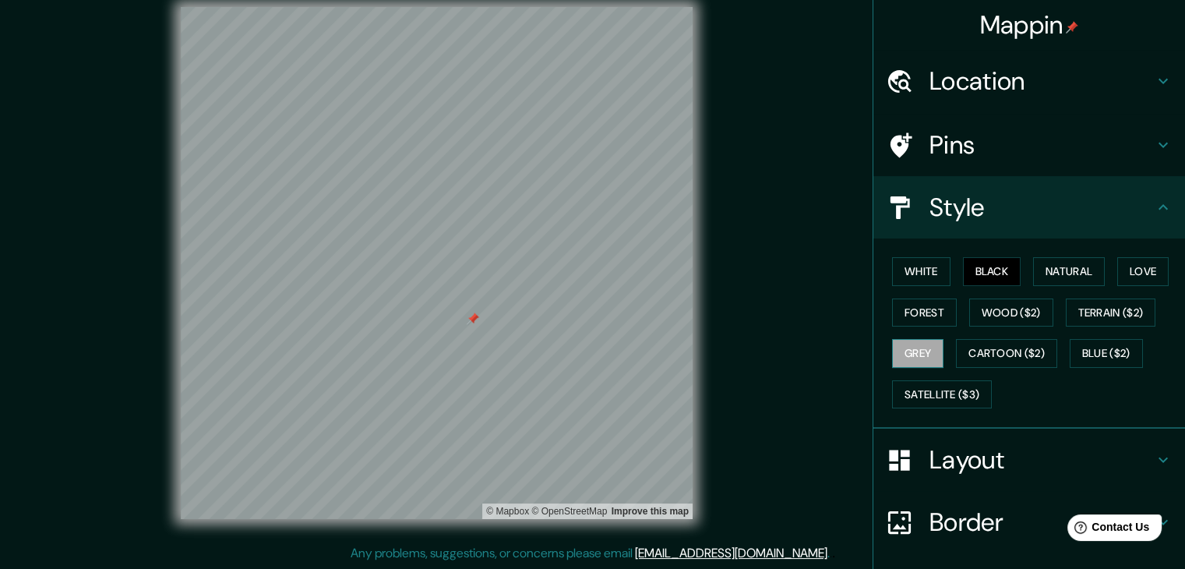
click at [926, 350] on button "Grey" at bounding box center [917, 353] width 51 height 29
click at [952, 384] on button "Satellite ($3)" at bounding box center [942, 394] width 100 height 29
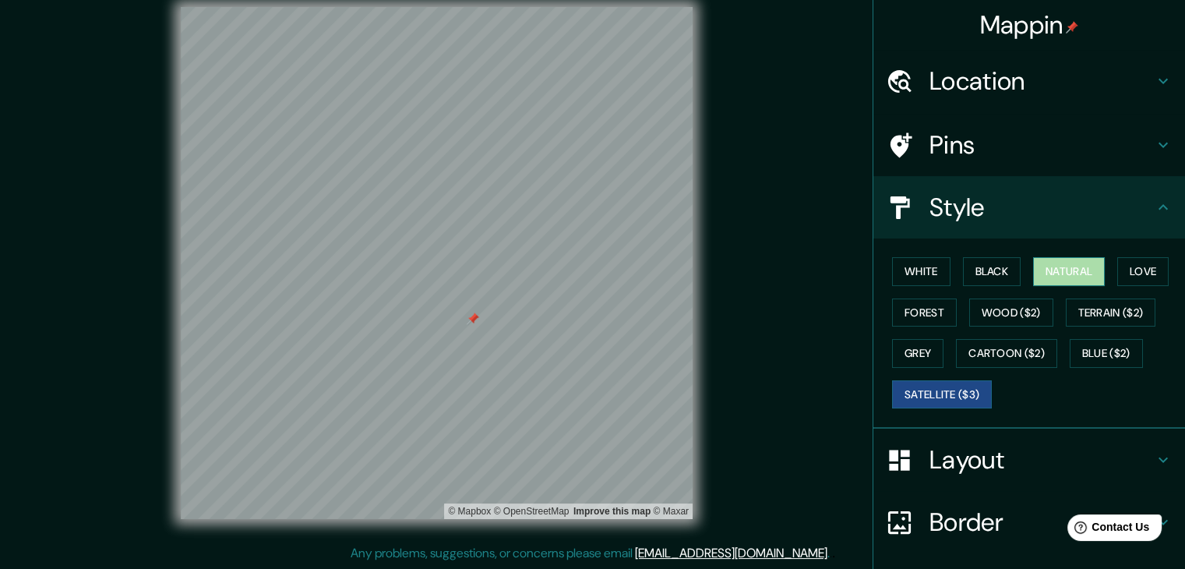
click at [1062, 264] on button "Natural" at bounding box center [1069, 271] width 72 height 29
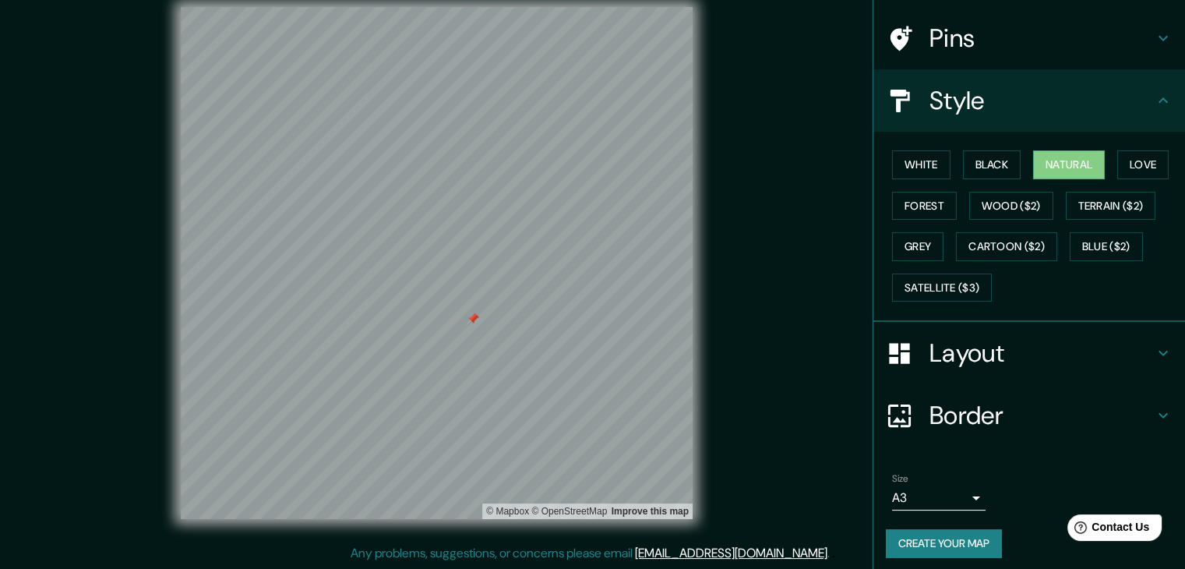
scroll to position [112, 0]
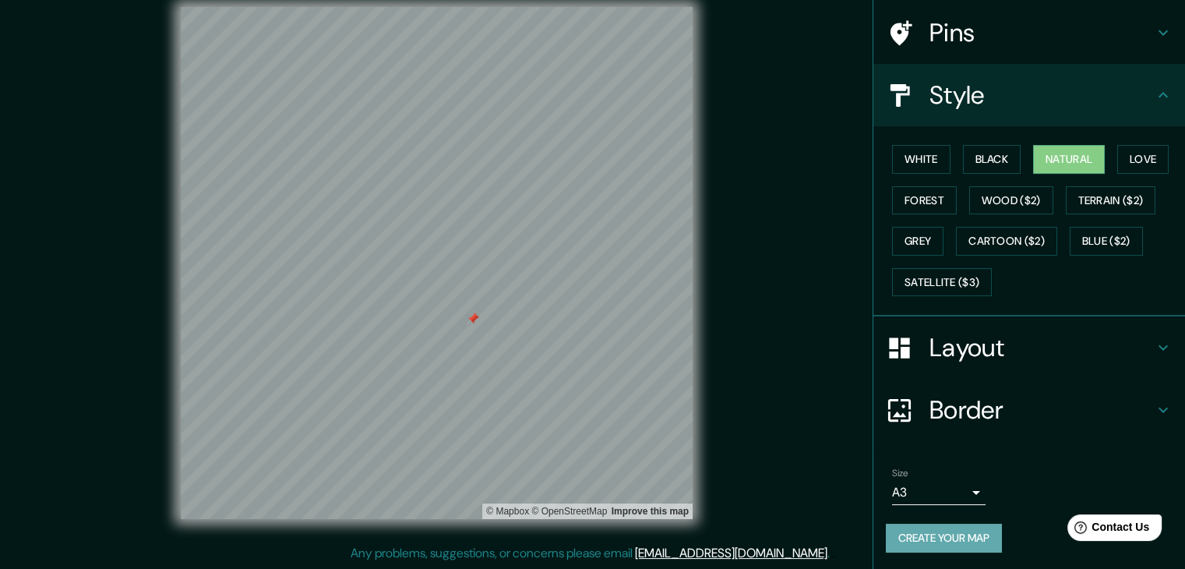
click at [935, 536] on button "Create your map" at bounding box center [944, 537] width 116 height 29
click at [969, 539] on button "Create your map" at bounding box center [944, 537] width 116 height 29
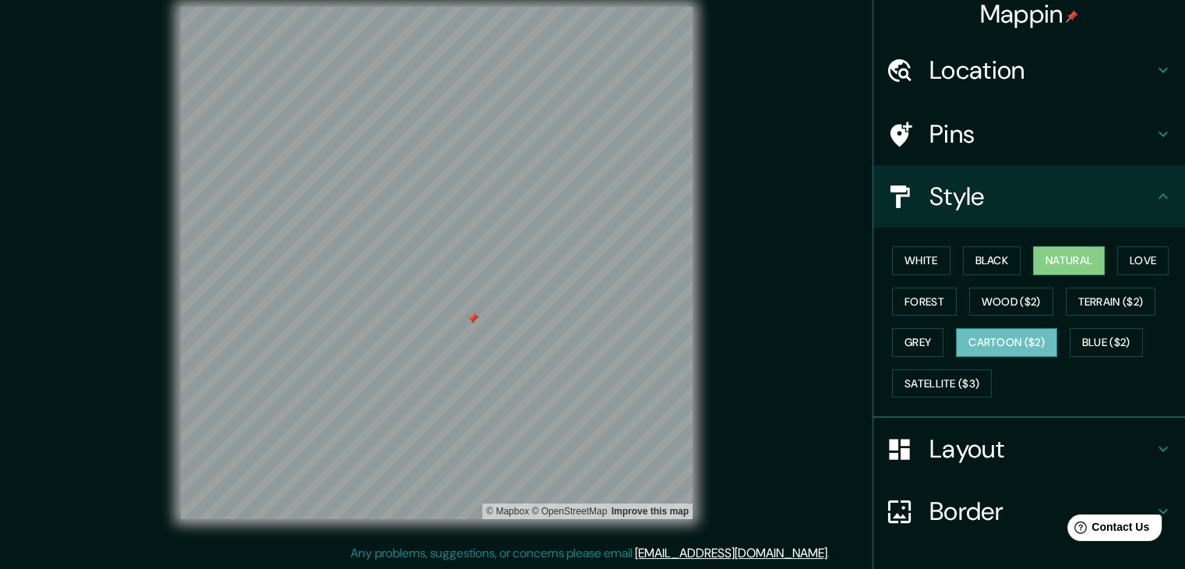
scroll to position [0, 0]
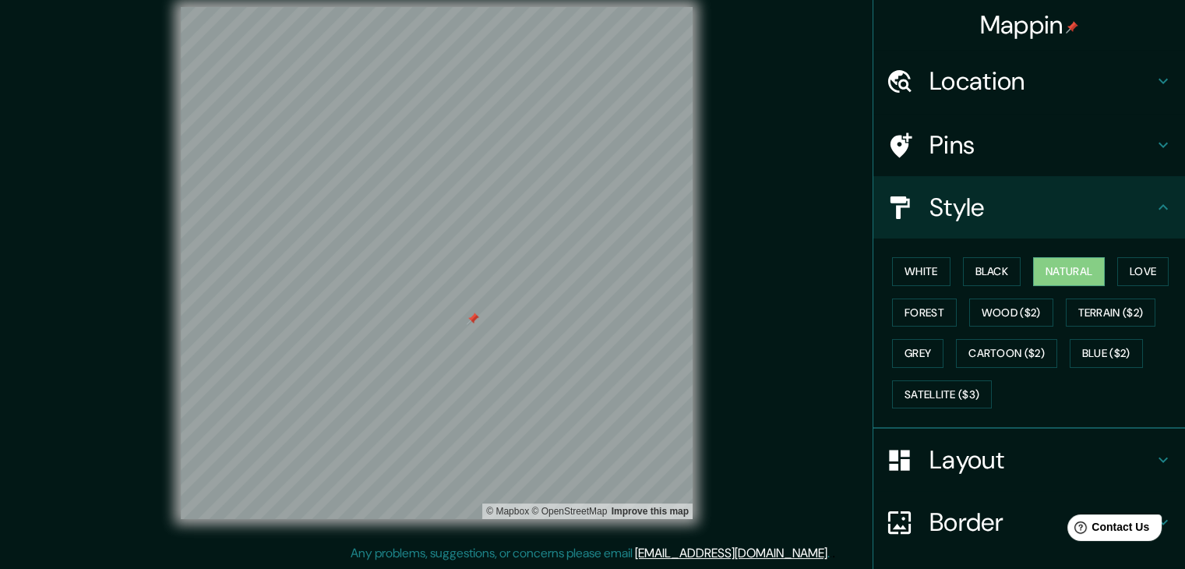
click at [1153, 203] on icon at bounding box center [1162, 207] width 19 height 19
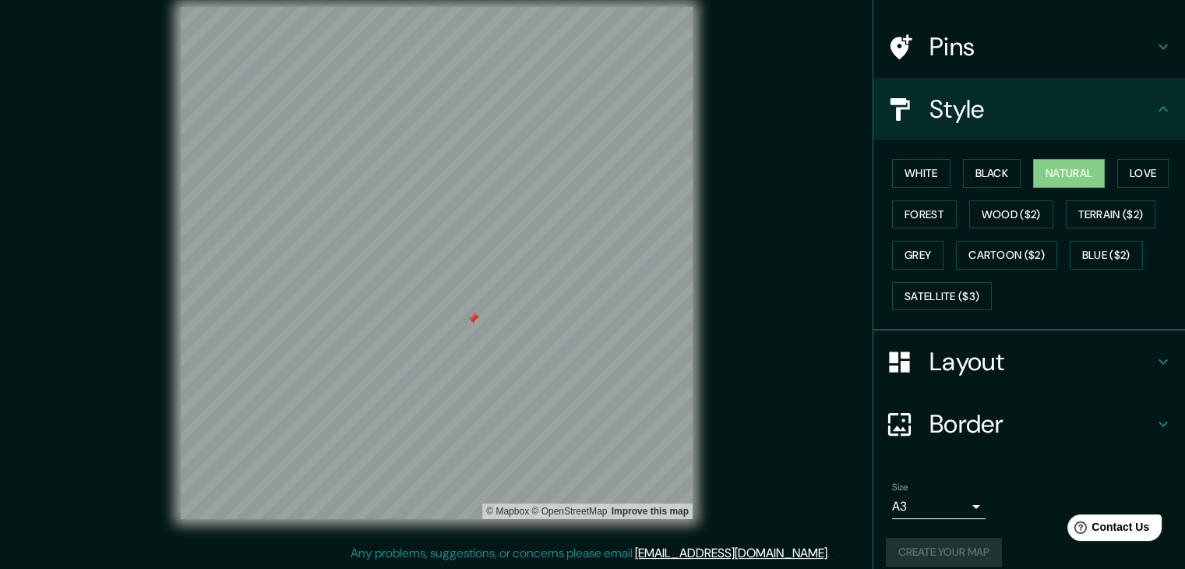
scroll to position [112, 0]
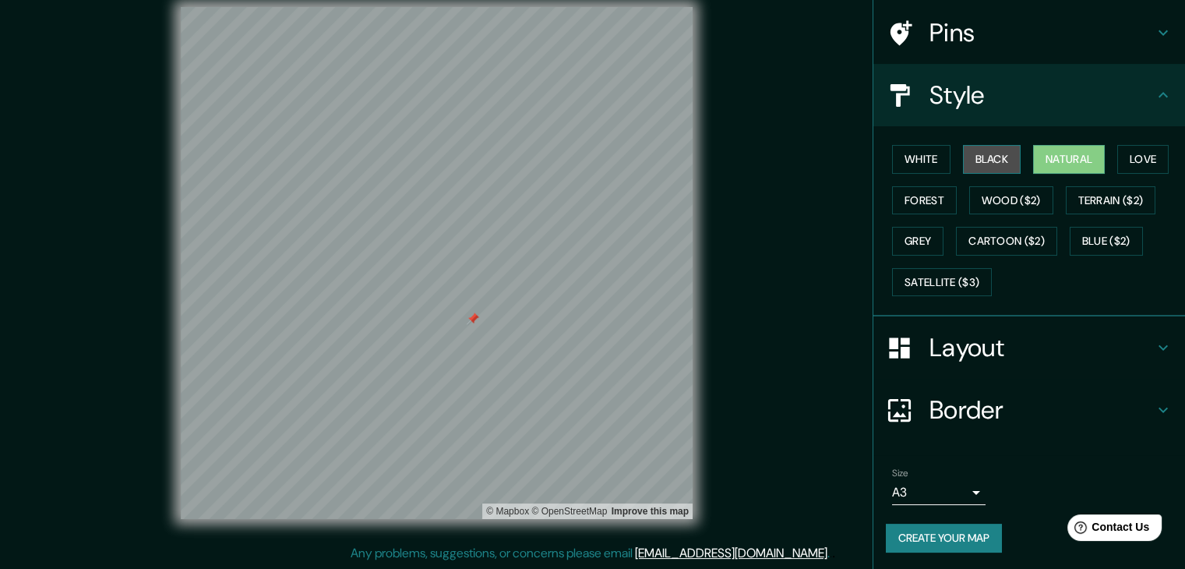
click at [991, 164] on button "Black" at bounding box center [992, 159] width 58 height 29
click at [1062, 160] on button "Natural" at bounding box center [1069, 159] width 72 height 29
click at [916, 525] on button "Create your map" at bounding box center [944, 537] width 116 height 29
click at [916, 523] on div "Create your map" at bounding box center [1029, 537] width 287 height 29
